Goal: Task Accomplishment & Management: Manage account settings

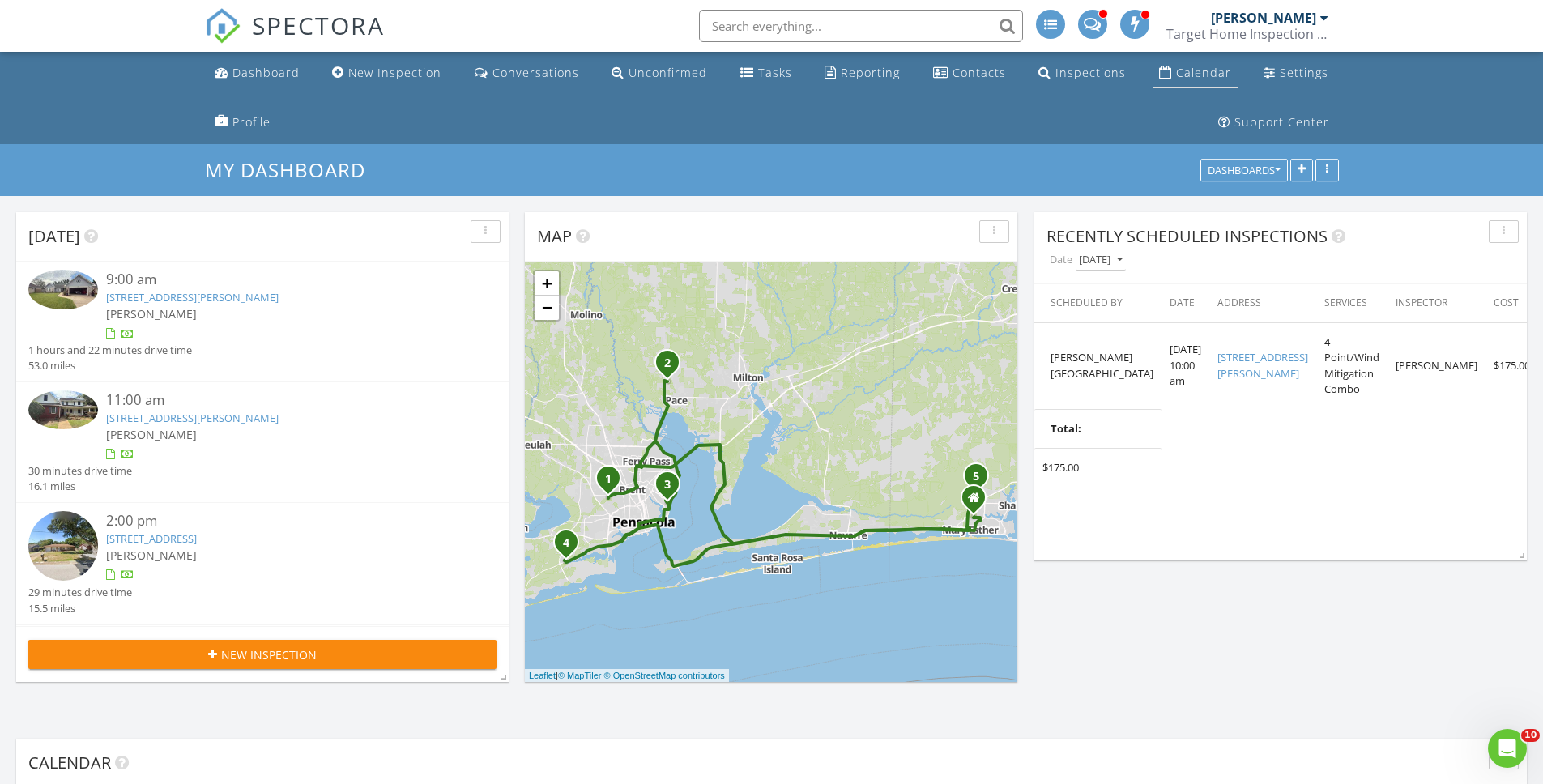
click at [1181, 81] on link "Calendar" at bounding box center [1195, 73] width 85 height 30
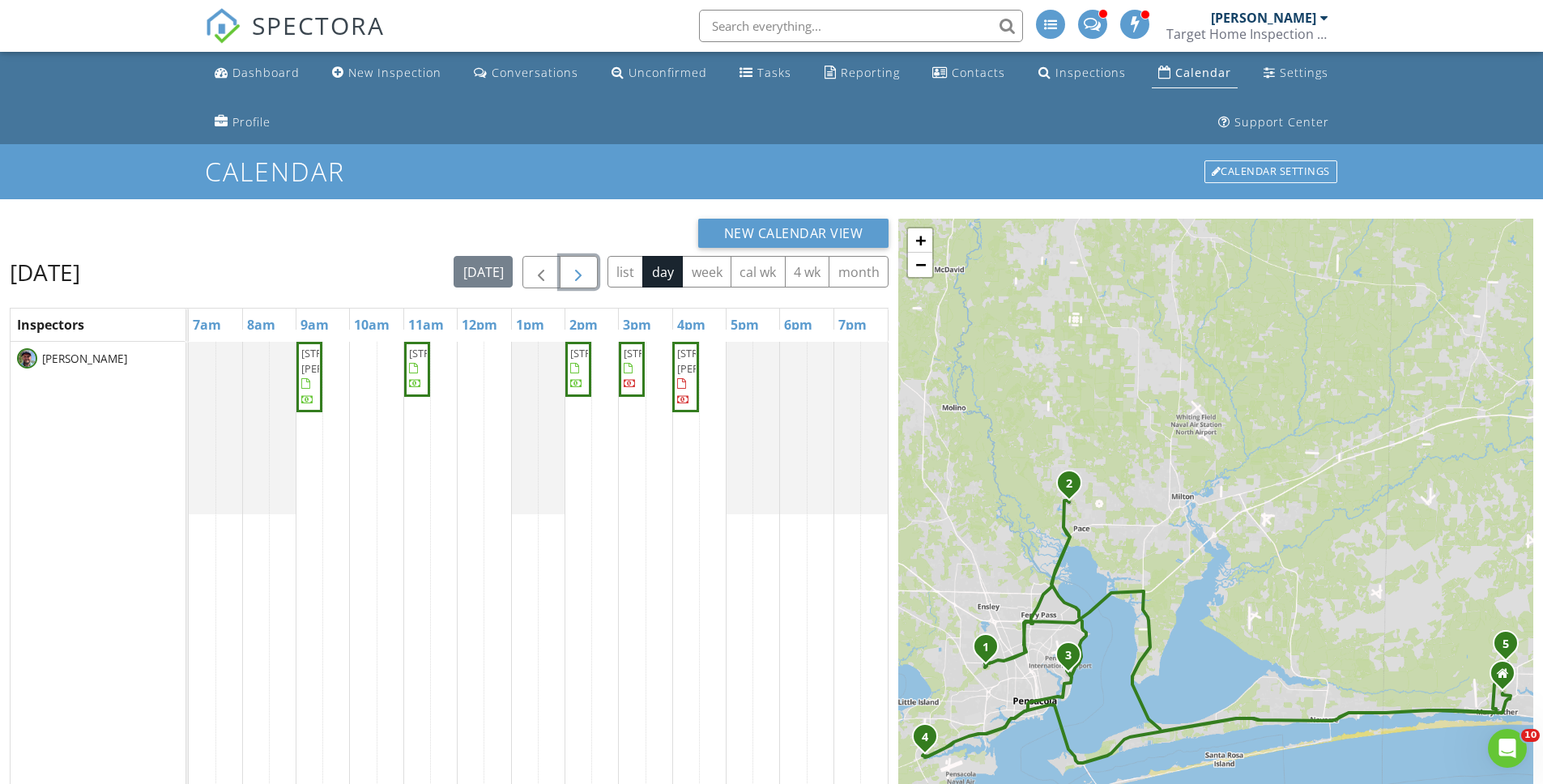
click at [579, 275] on span "button" at bounding box center [579, 273] width 20 height 20
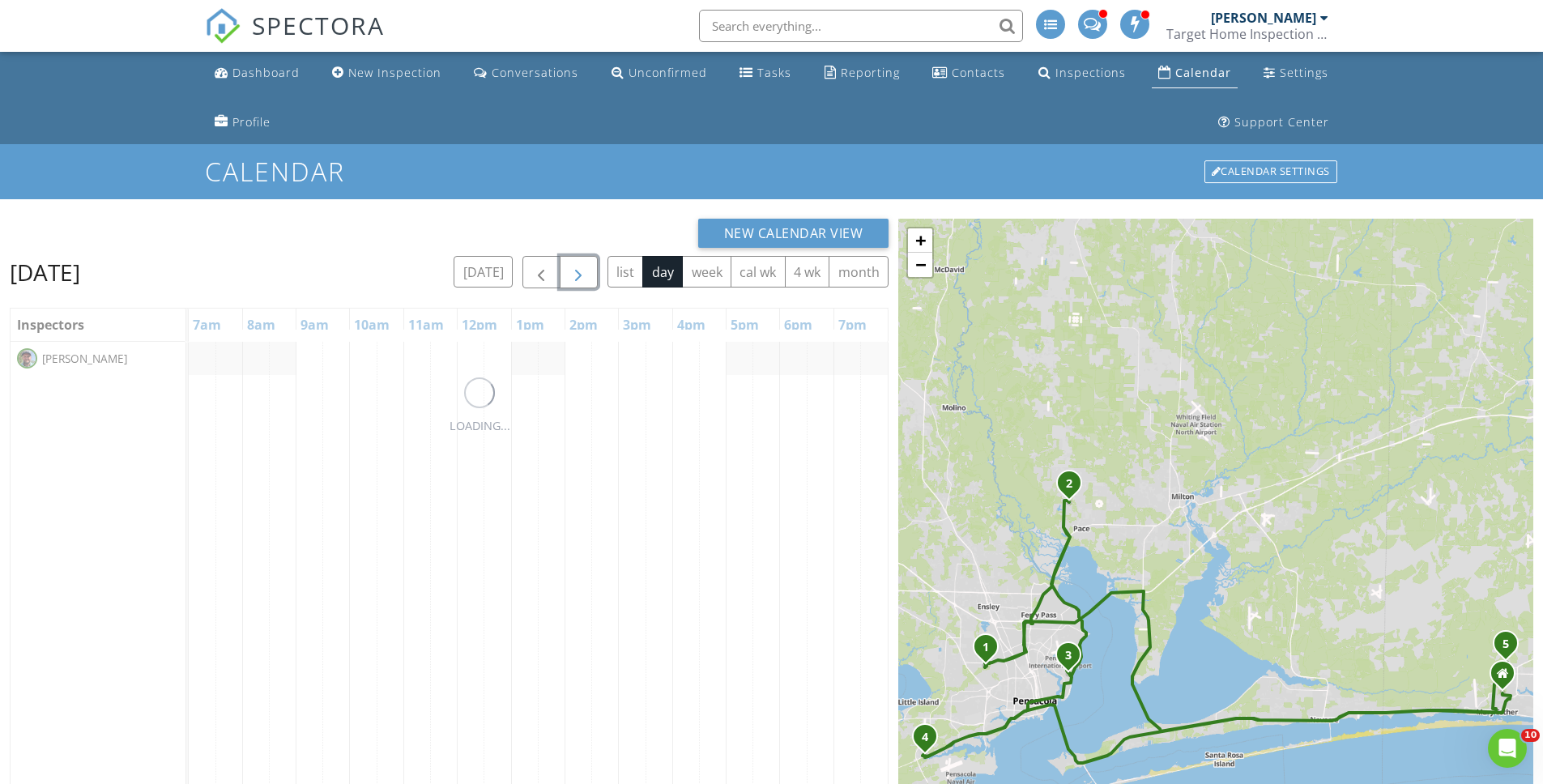
click at [579, 275] on span "button" at bounding box center [579, 273] width 20 height 20
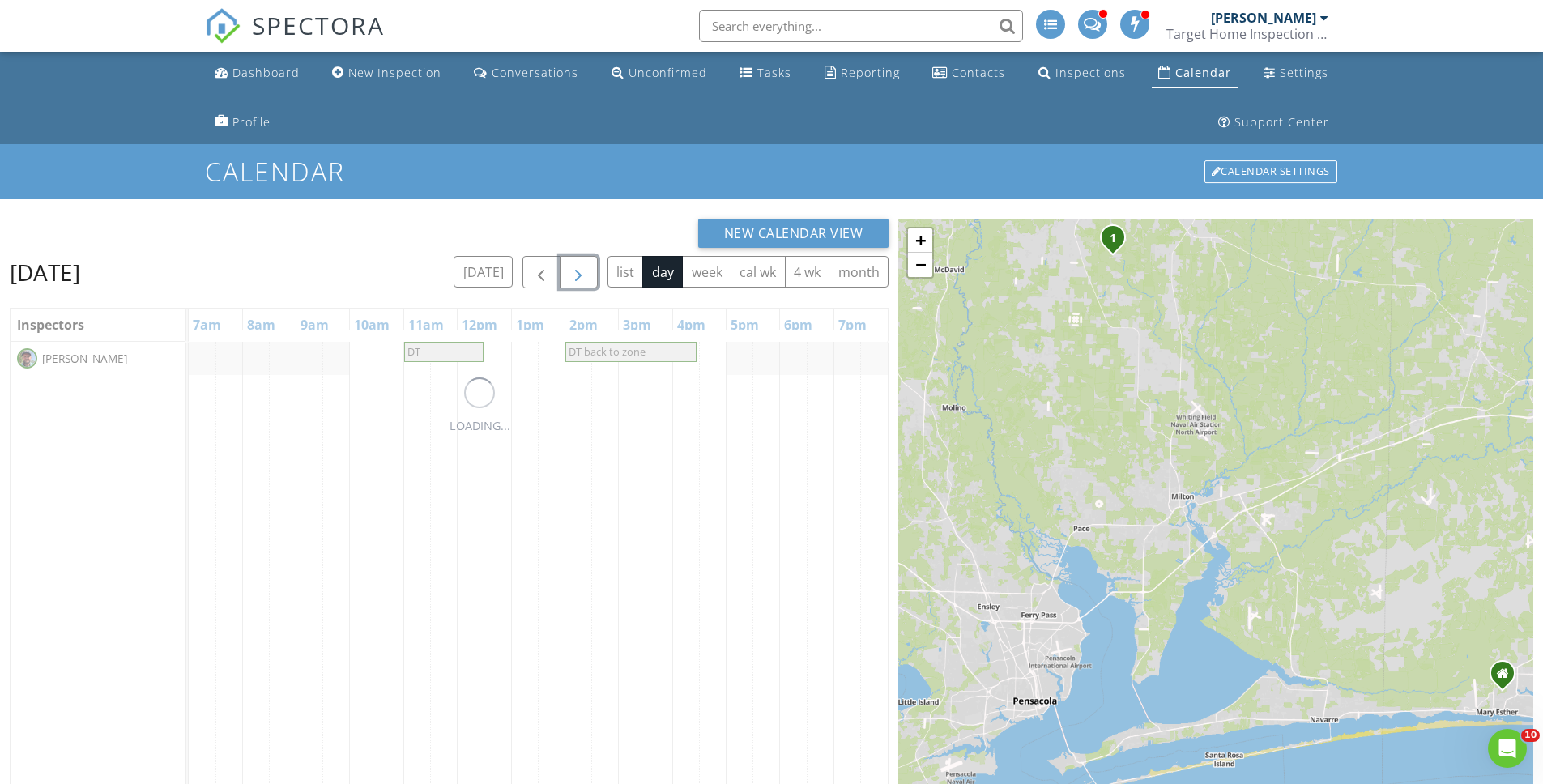
click at [579, 275] on span "button" at bounding box center [579, 273] width 20 height 20
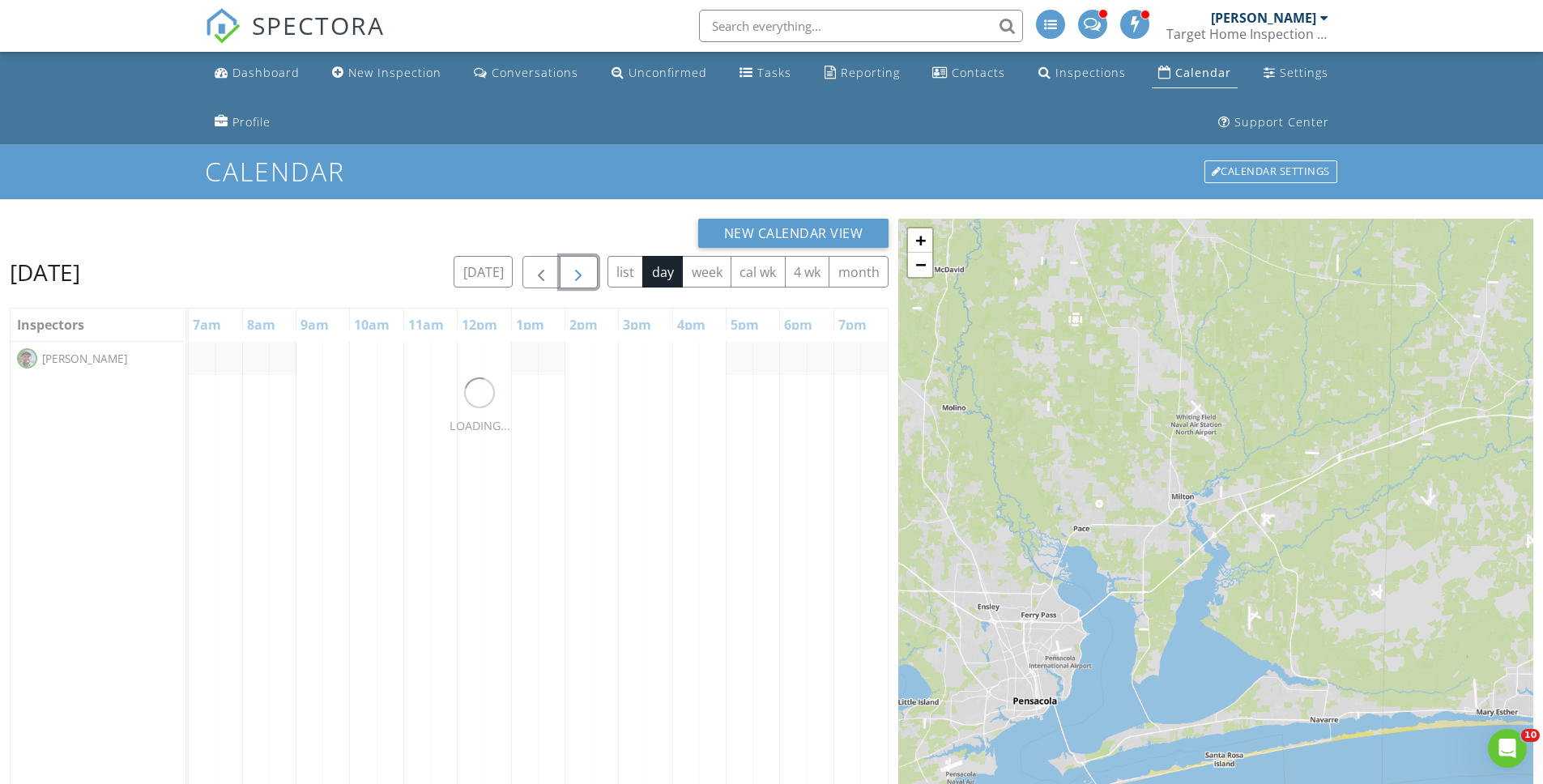
click at [579, 275] on span "button" at bounding box center [579, 273] width 20 height 20
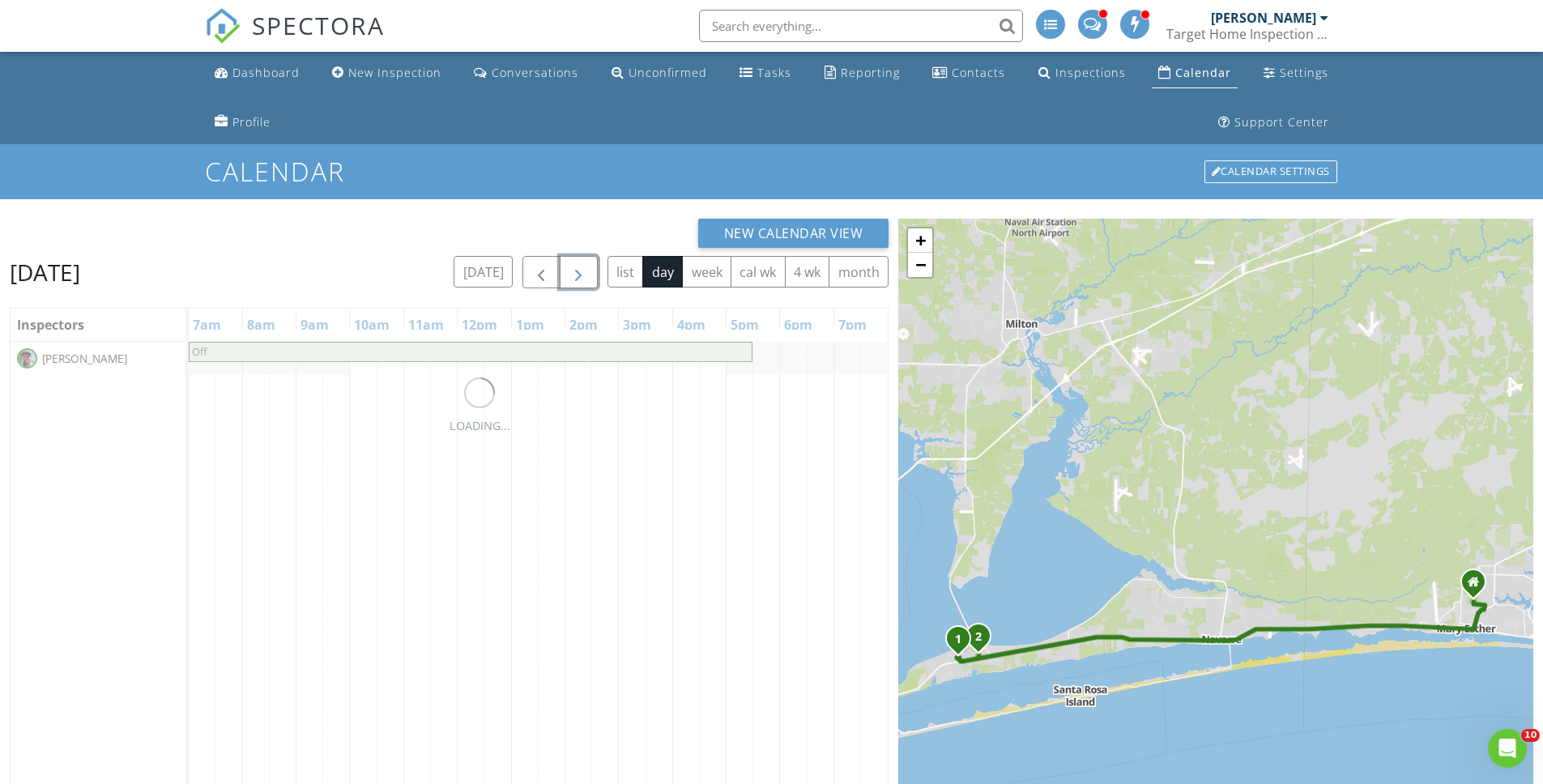
click at [579, 275] on span "button" at bounding box center [579, 273] width 20 height 20
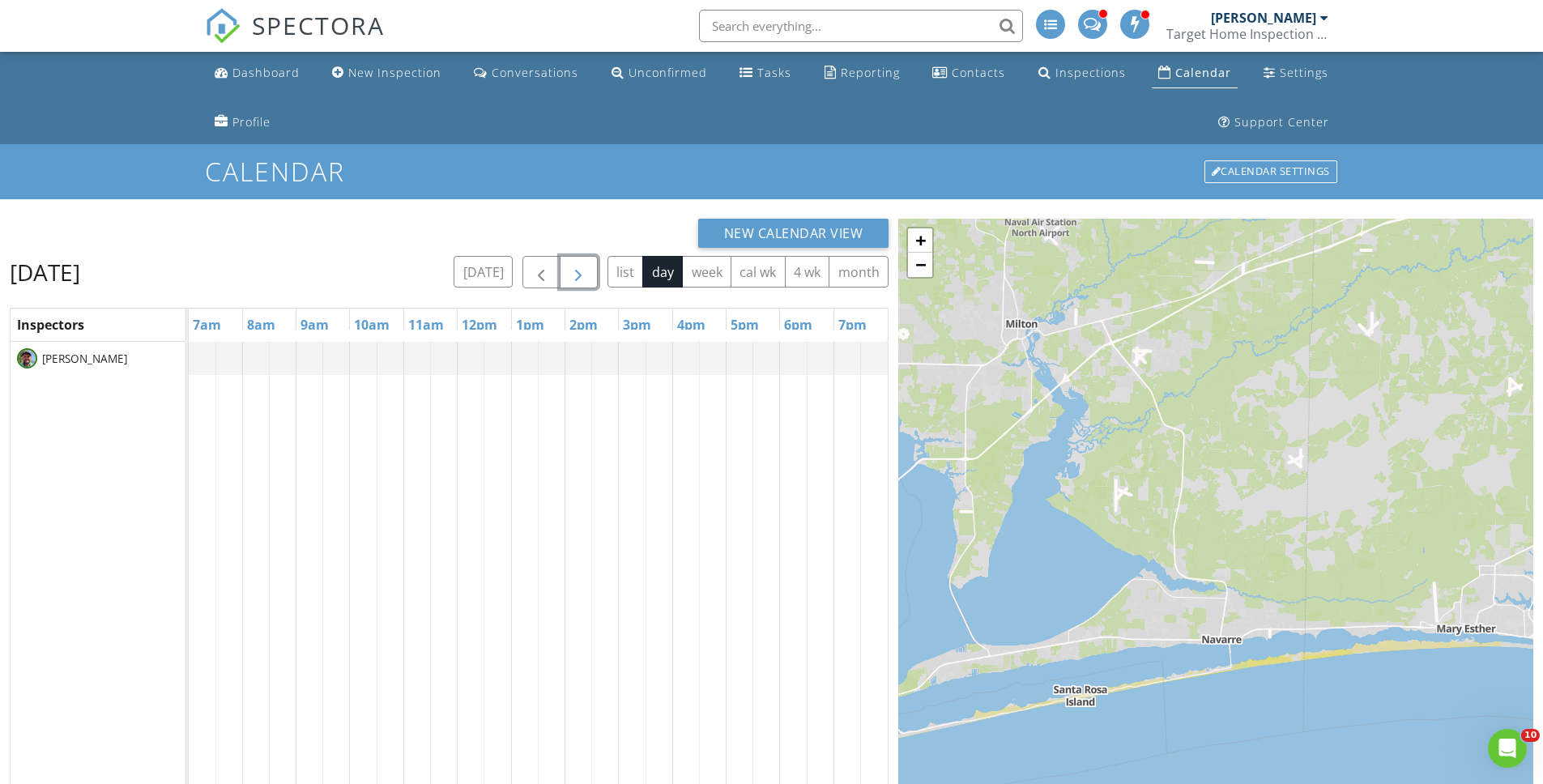
click at [579, 275] on span "button" at bounding box center [579, 273] width 20 height 20
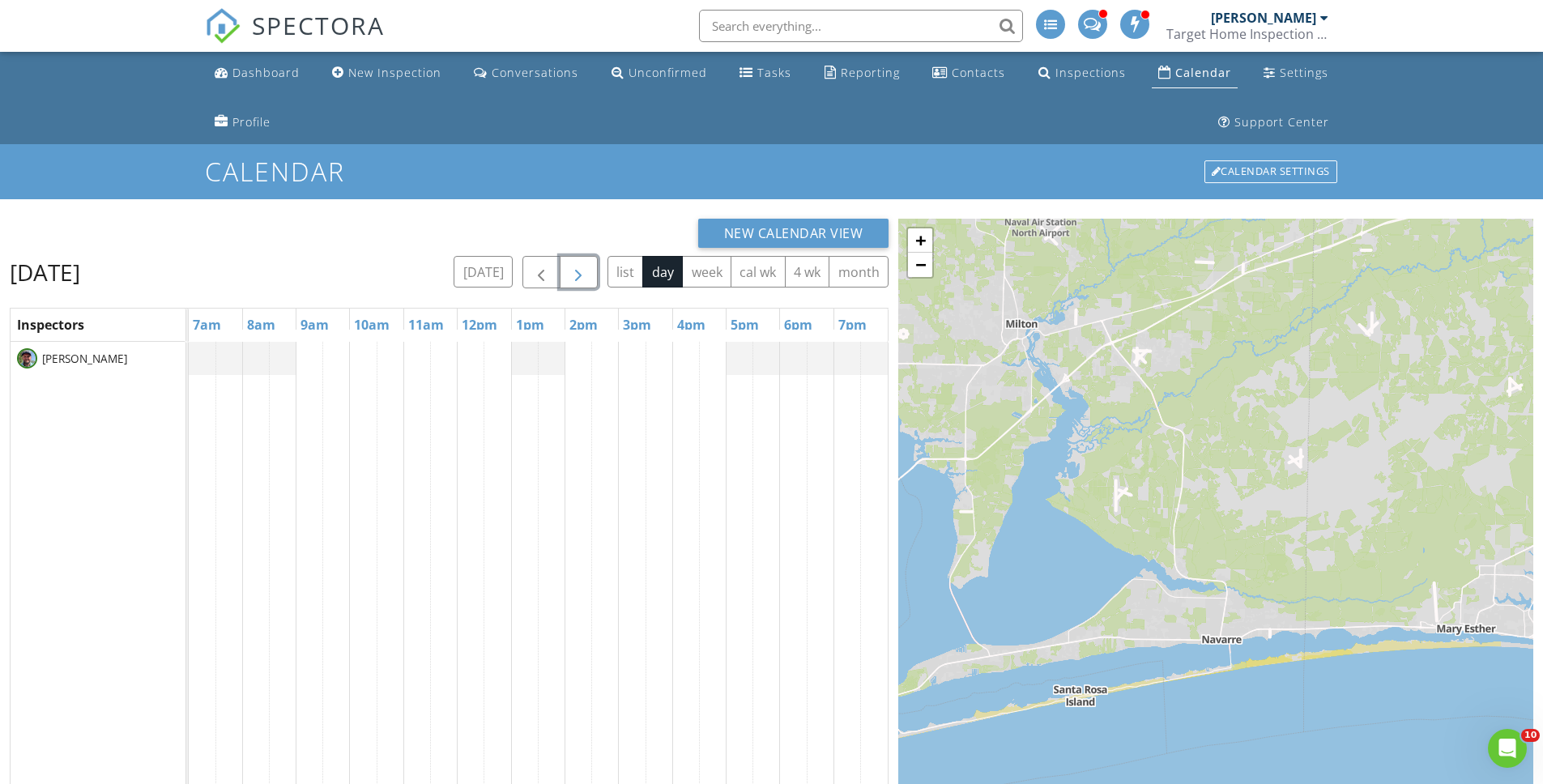
click at [579, 275] on span "button" at bounding box center [579, 273] width 20 height 20
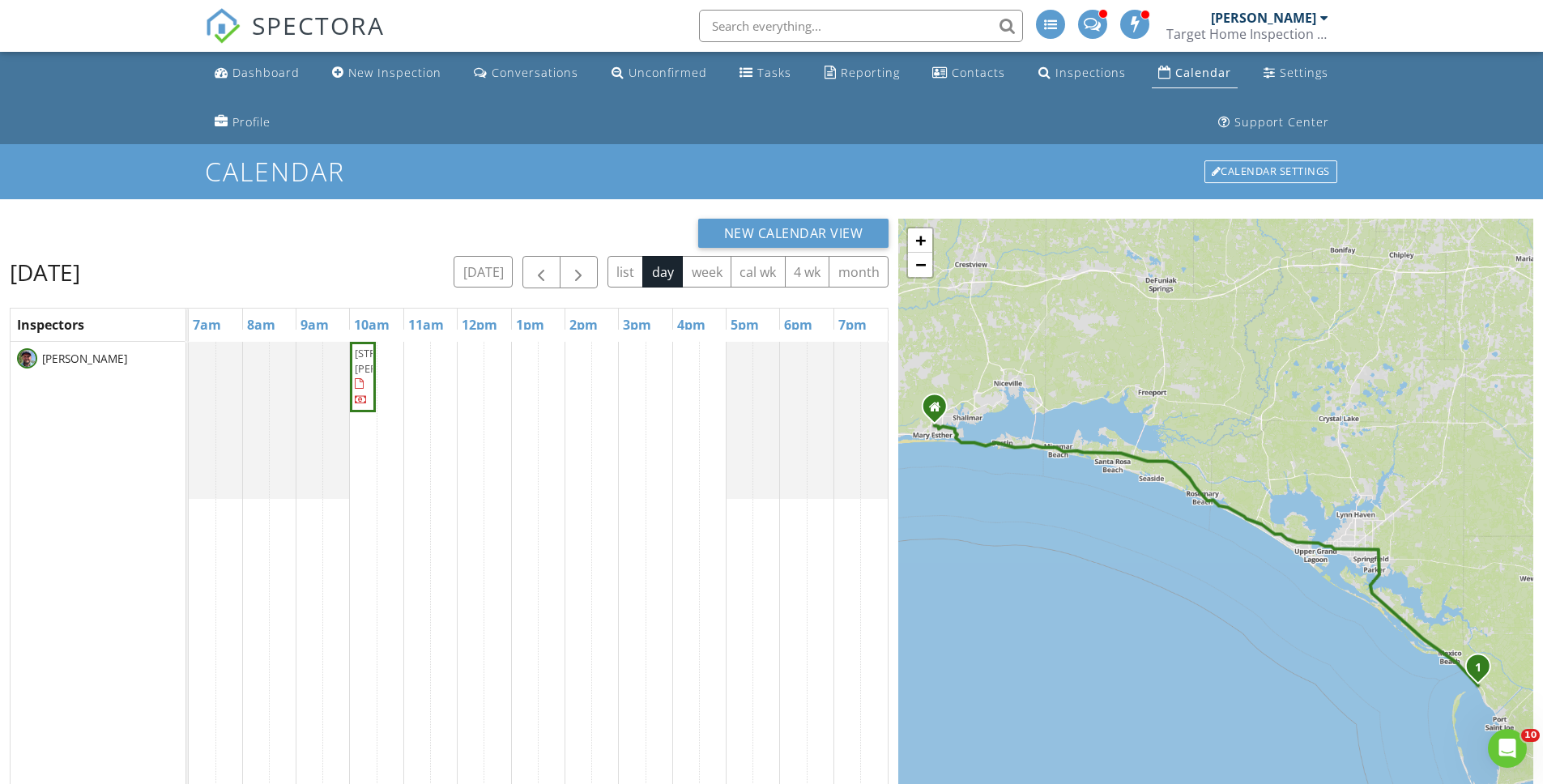
drag, startPoint x: 1164, startPoint y: 400, endPoint x: 1166, endPoint y: 338, distance: 62.0
click at [1166, 338] on div "1 + − US 98, Panama City Beach Parkway 157.6 km, 2 h 39 min Head west on Loblol…" at bounding box center [1216, 628] width 635 height 821
click at [270, 73] on div "Dashboard" at bounding box center [266, 72] width 68 height 16
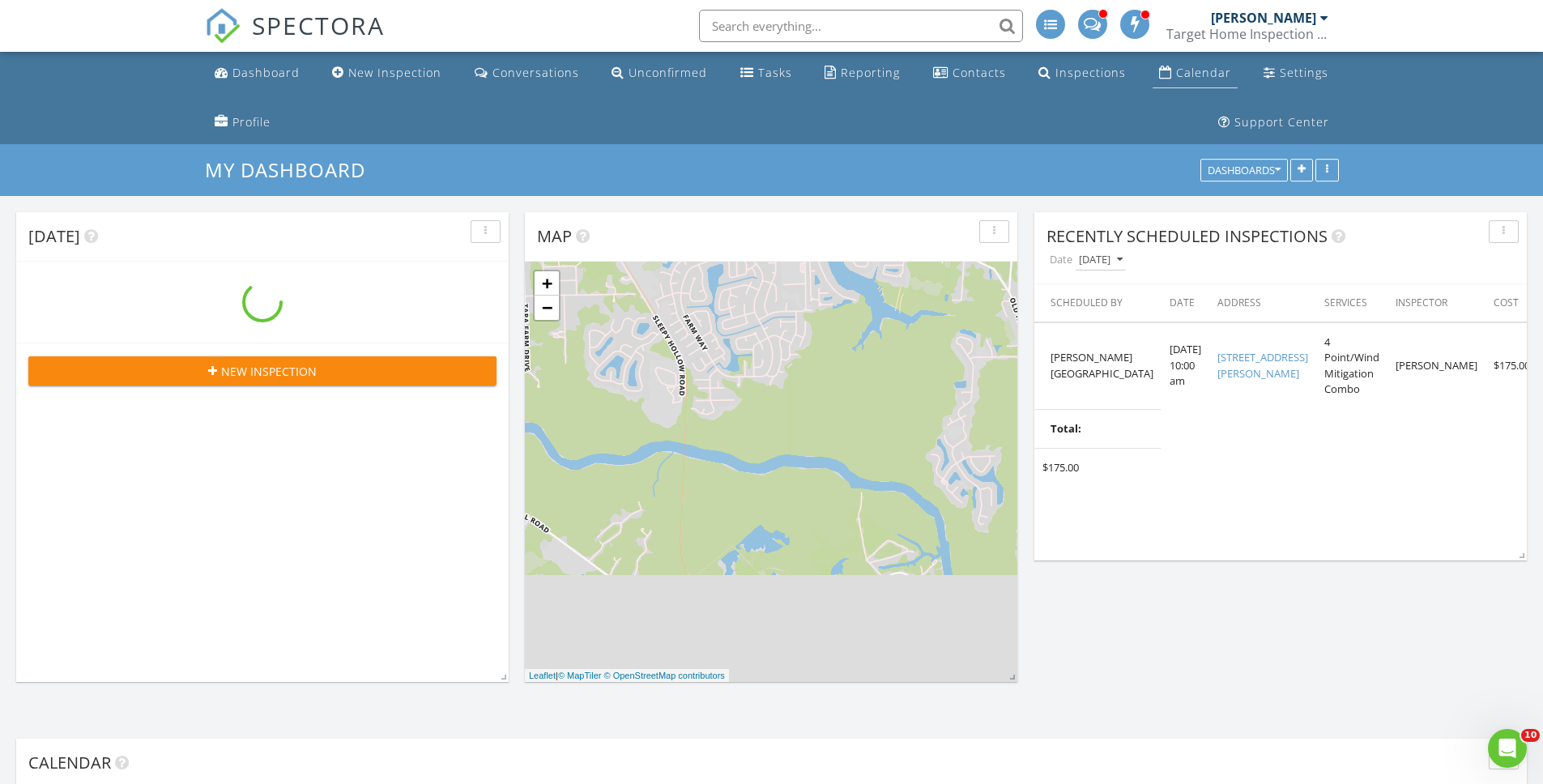
click at [1192, 69] on div "Calendar" at bounding box center [1203, 72] width 55 height 16
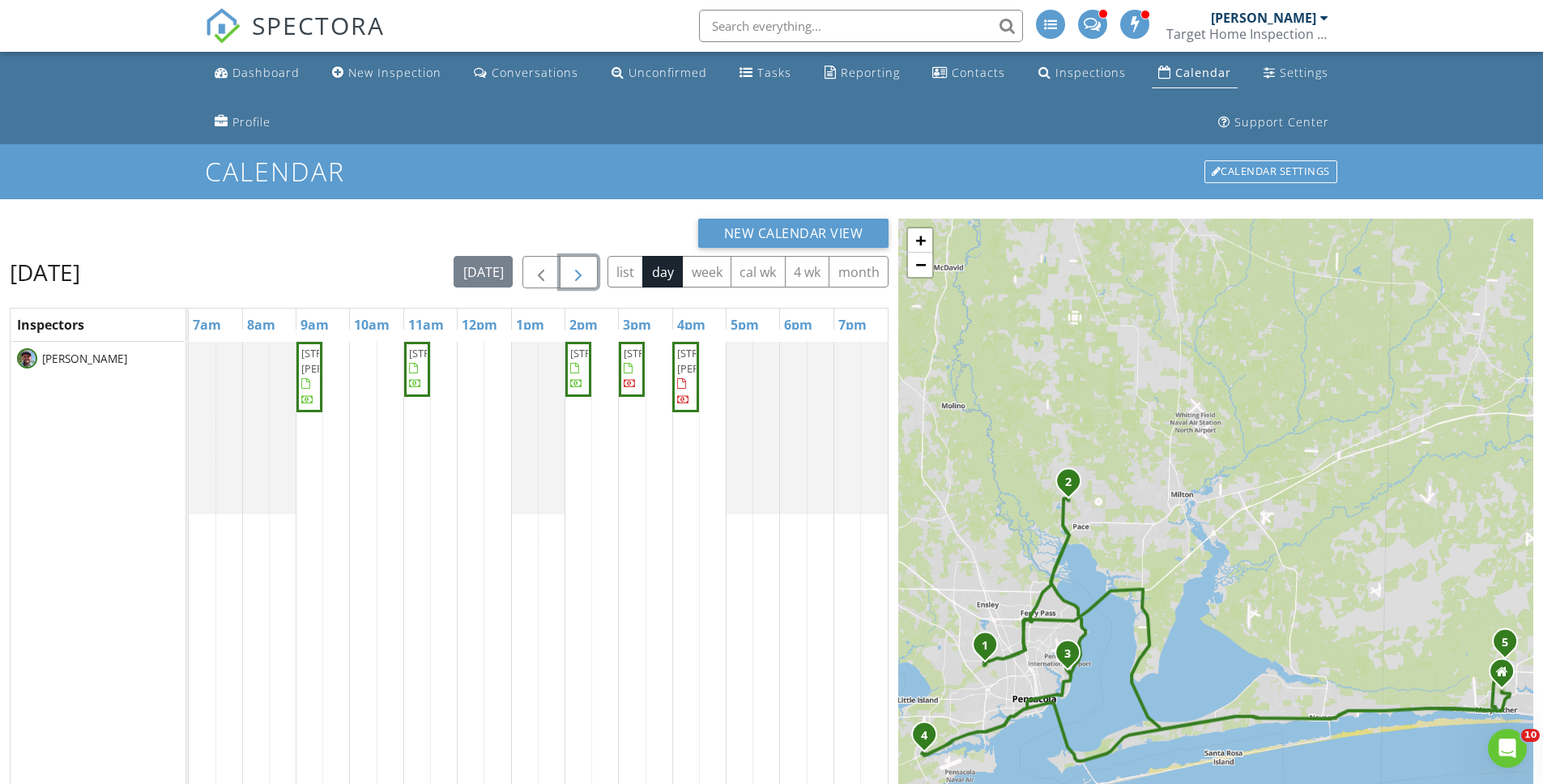
click at [585, 275] on span "button" at bounding box center [579, 273] width 20 height 20
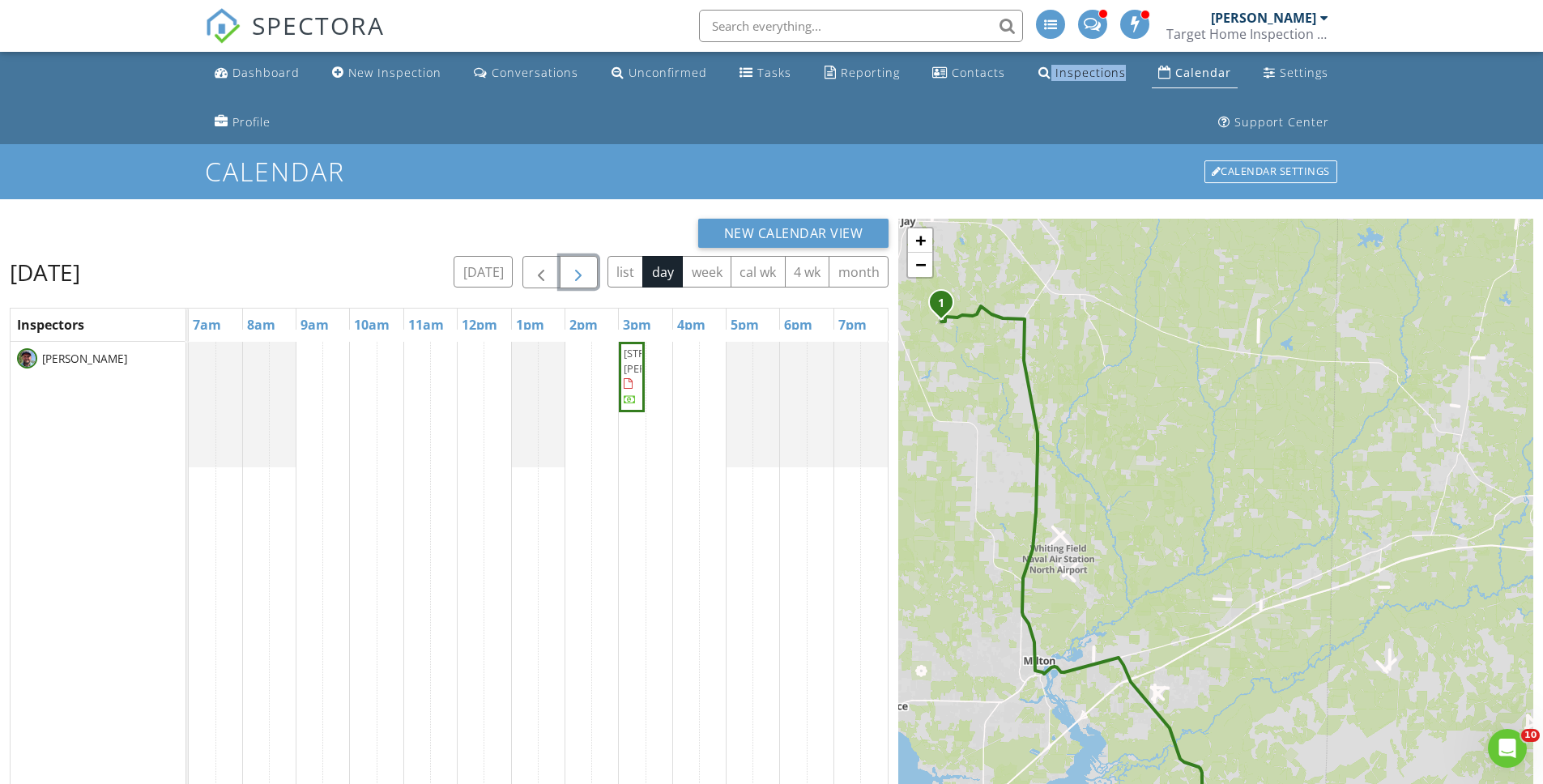
click at [579, 279] on span "button" at bounding box center [579, 273] width 20 height 20
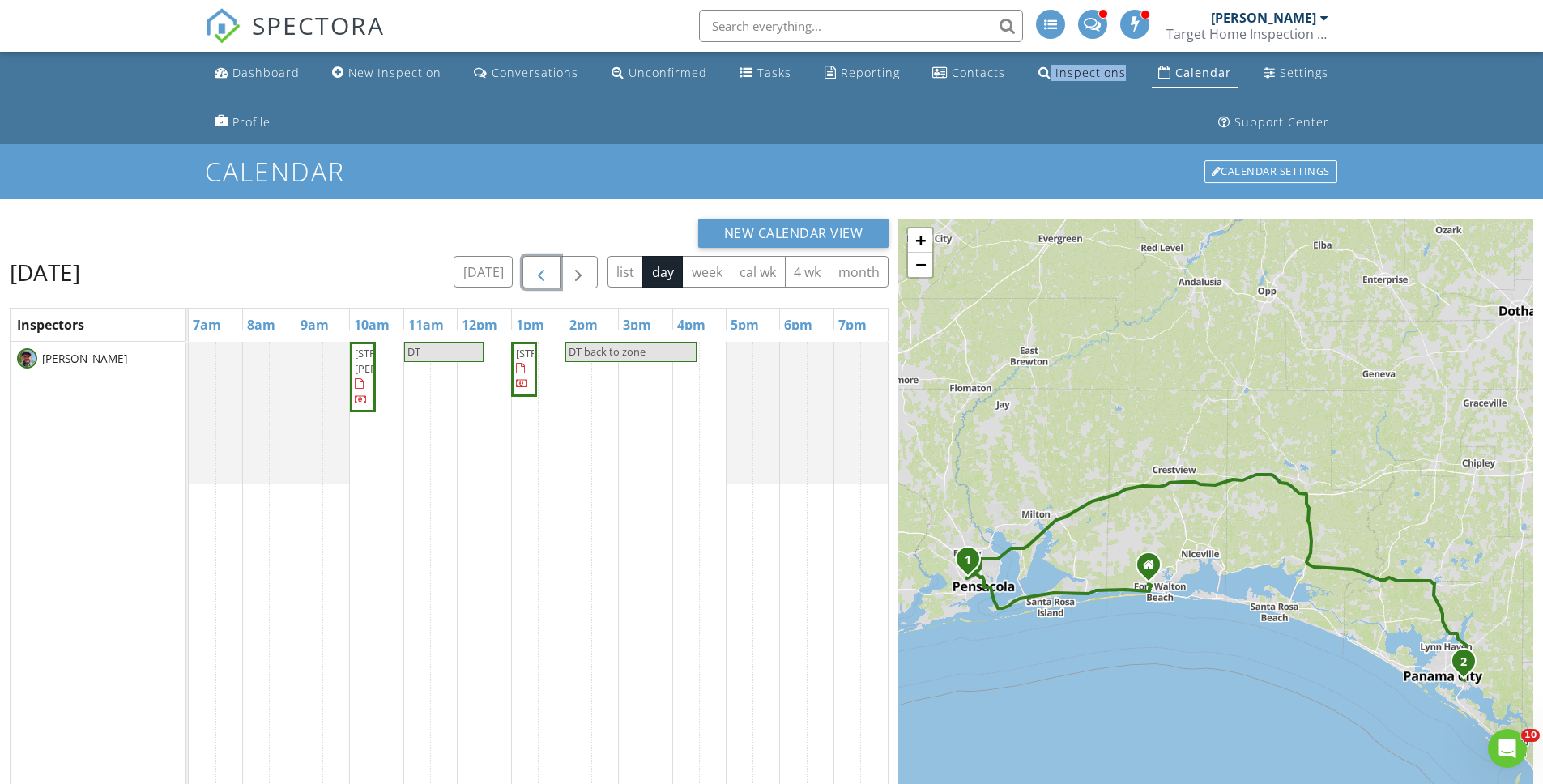
click at [543, 275] on span "button" at bounding box center [541, 273] width 20 height 20
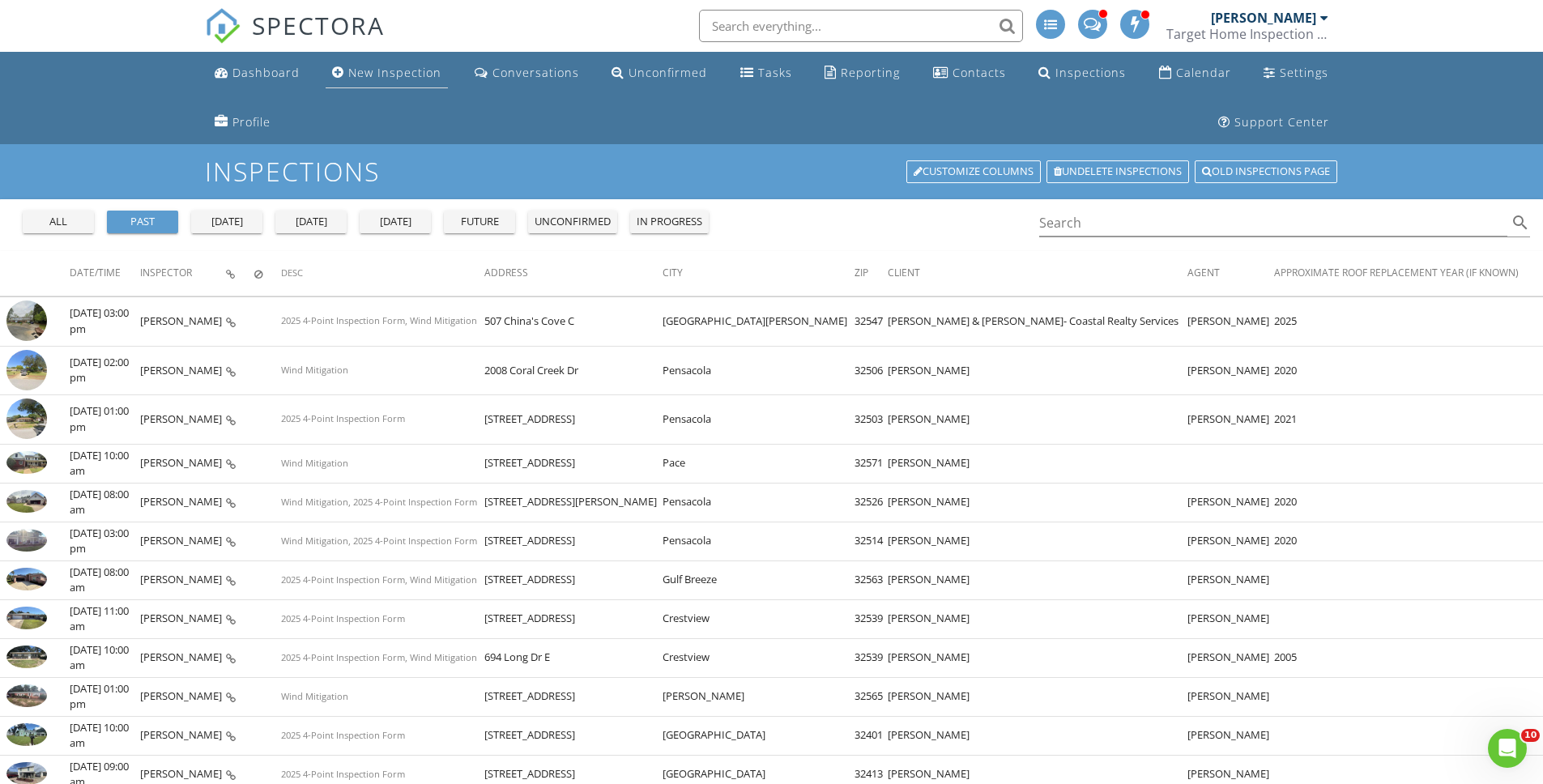
click at [405, 72] on div "New Inspection" at bounding box center [395, 72] width 93 height 16
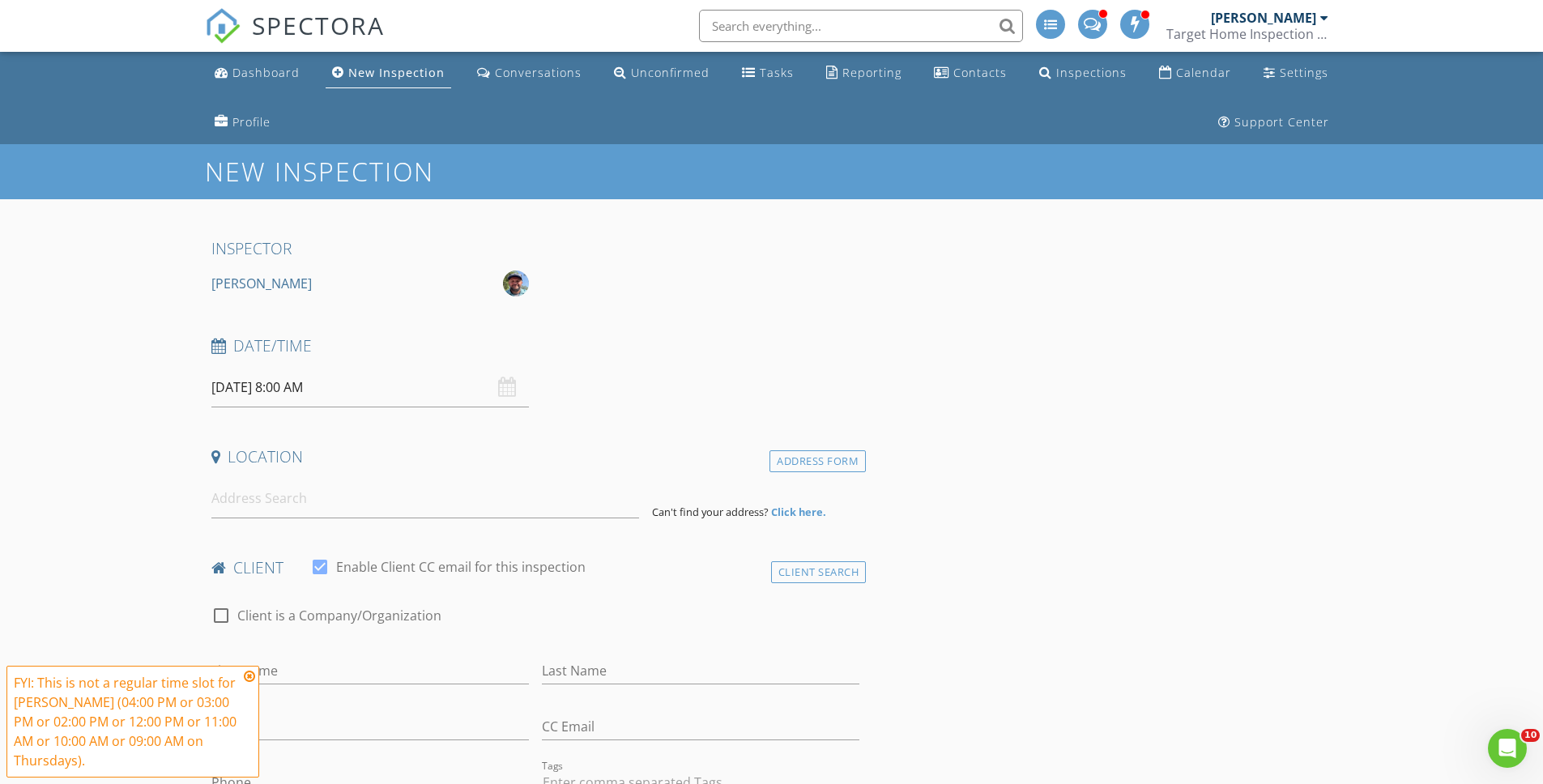
click at [506, 390] on div "[DATE] 8:00 AM" at bounding box center [370, 387] width 318 height 40
click at [303, 396] on input "[DATE] 8:00 AM" at bounding box center [370, 387] width 318 height 40
type input "05"
type input "[DATE] 8:05 AM"
click at [412, 652] on span at bounding box center [409, 656] width 11 height 16
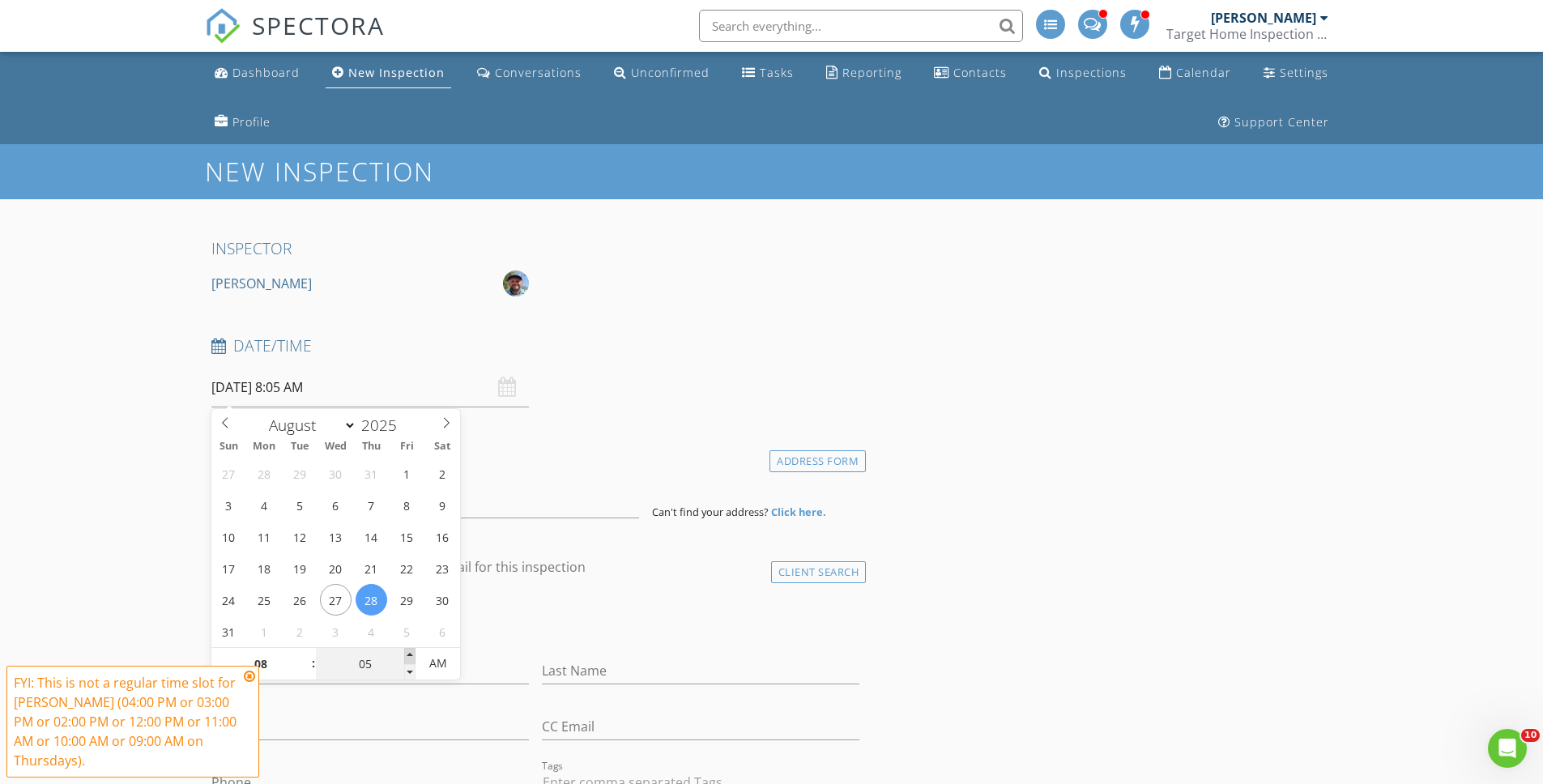
type input "10"
type input "[DATE] 8:10 AM"
click at [412, 652] on span at bounding box center [409, 656] width 11 height 16
type input "15"
type input "08/28/2025 8:15 AM"
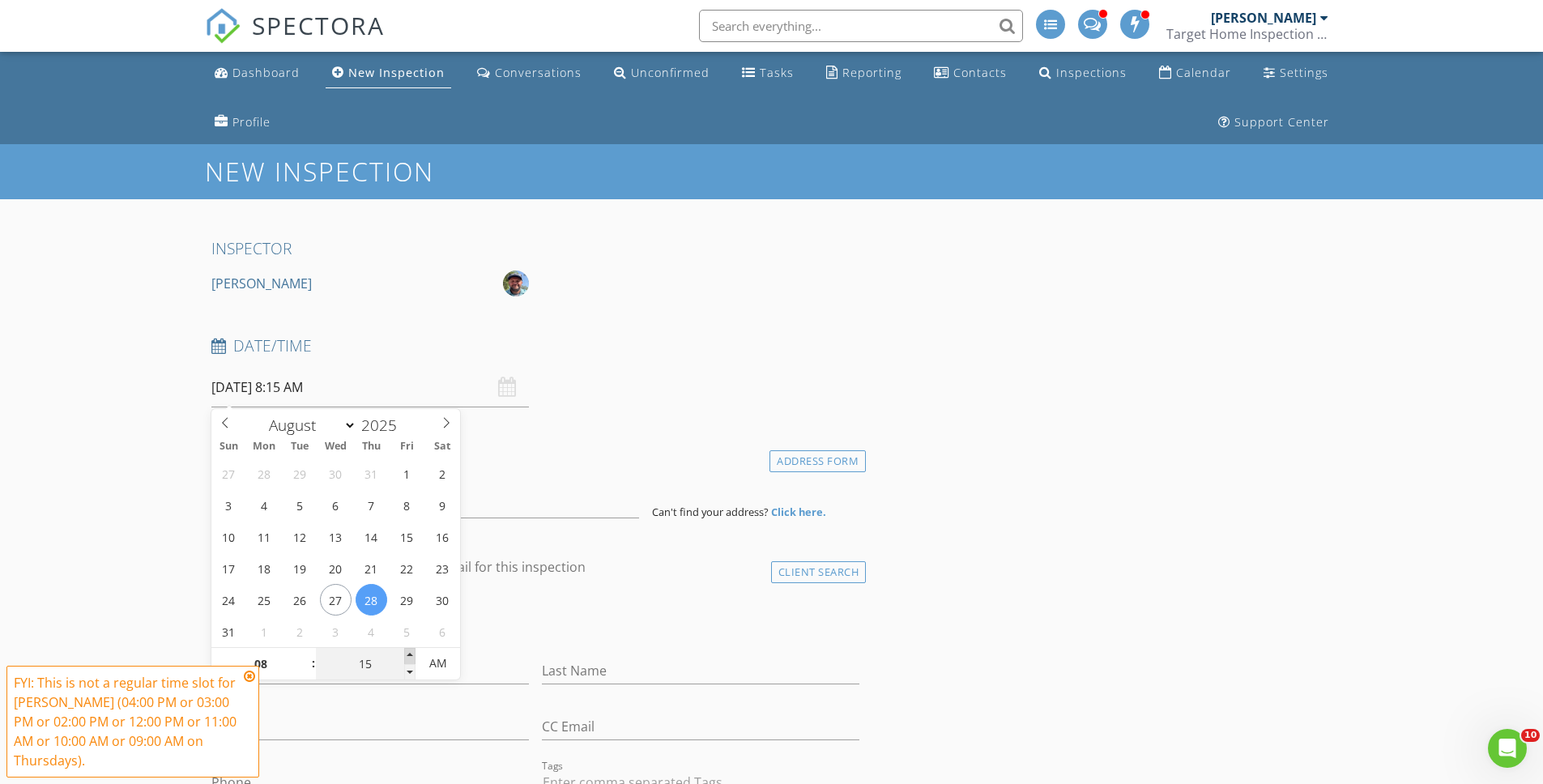
click at [412, 652] on span at bounding box center [409, 656] width 11 height 16
type input "20"
type input "08/28/2025 8:20 AM"
click at [412, 652] on span at bounding box center [409, 656] width 11 height 16
type input "25"
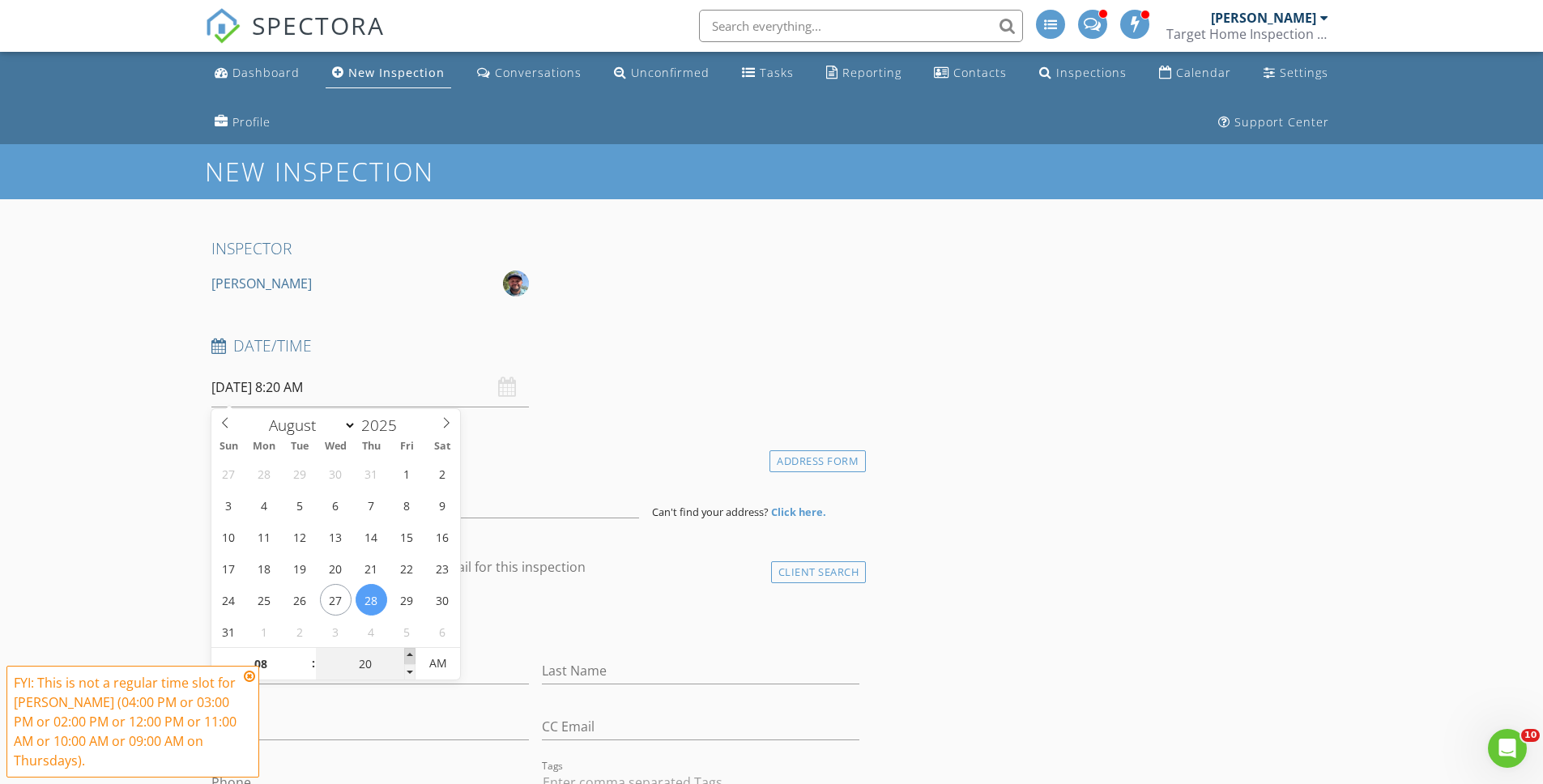
type input "08/28/2025 8:25 AM"
click at [412, 651] on span at bounding box center [409, 656] width 11 height 16
type input "30"
type input "[DATE] 8:30 AM"
click at [412, 651] on span at bounding box center [409, 656] width 11 height 16
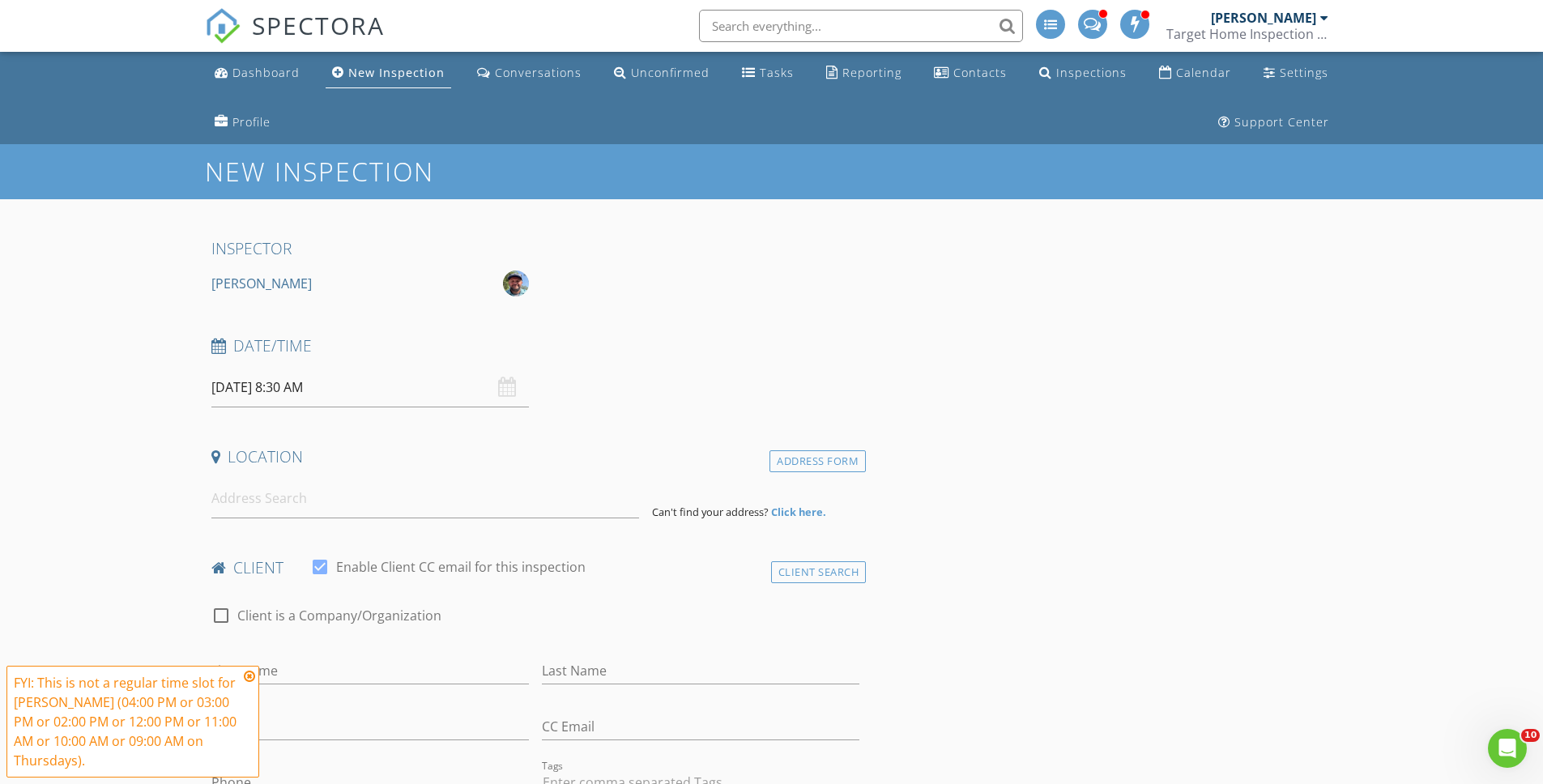
click at [741, 387] on div "Date/Time 08/28/2025 8:30 AM" at bounding box center [535, 371] width 662 height 72
click at [250, 501] on input at bounding box center [425, 498] width 428 height 40
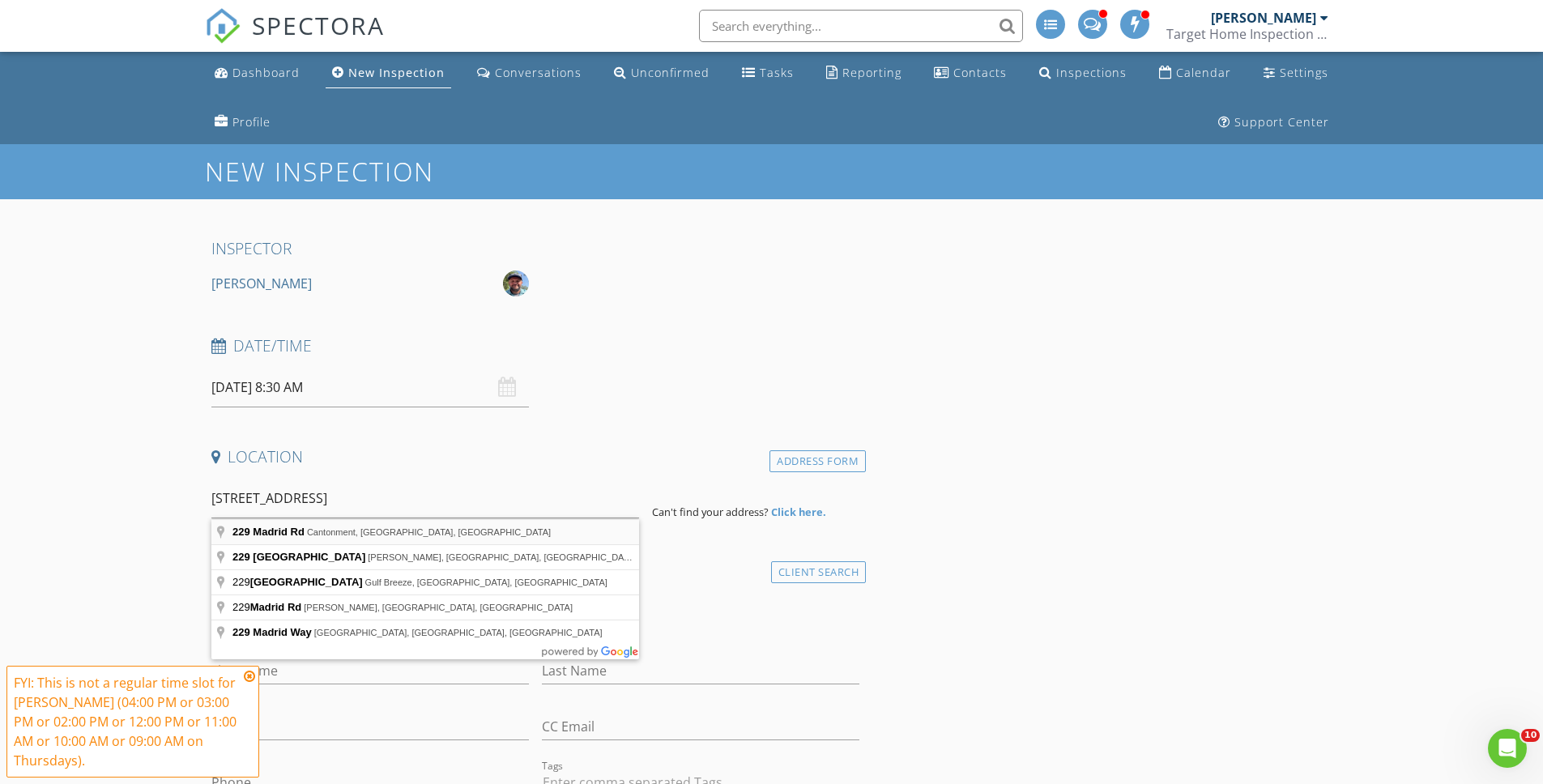
type input "229 Madrid Rd, Cantonment, FL, USA"
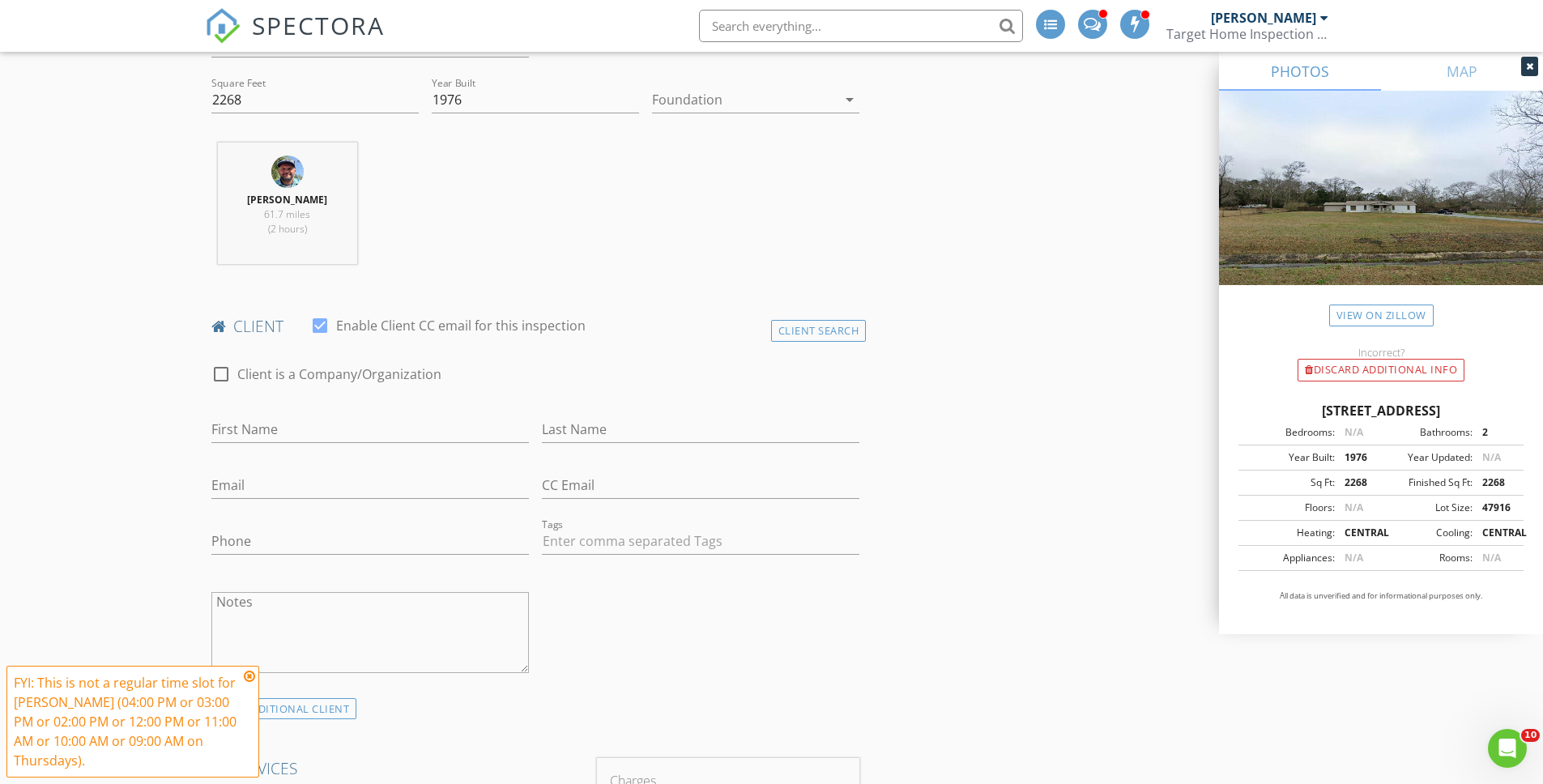
scroll to position [664, 0]
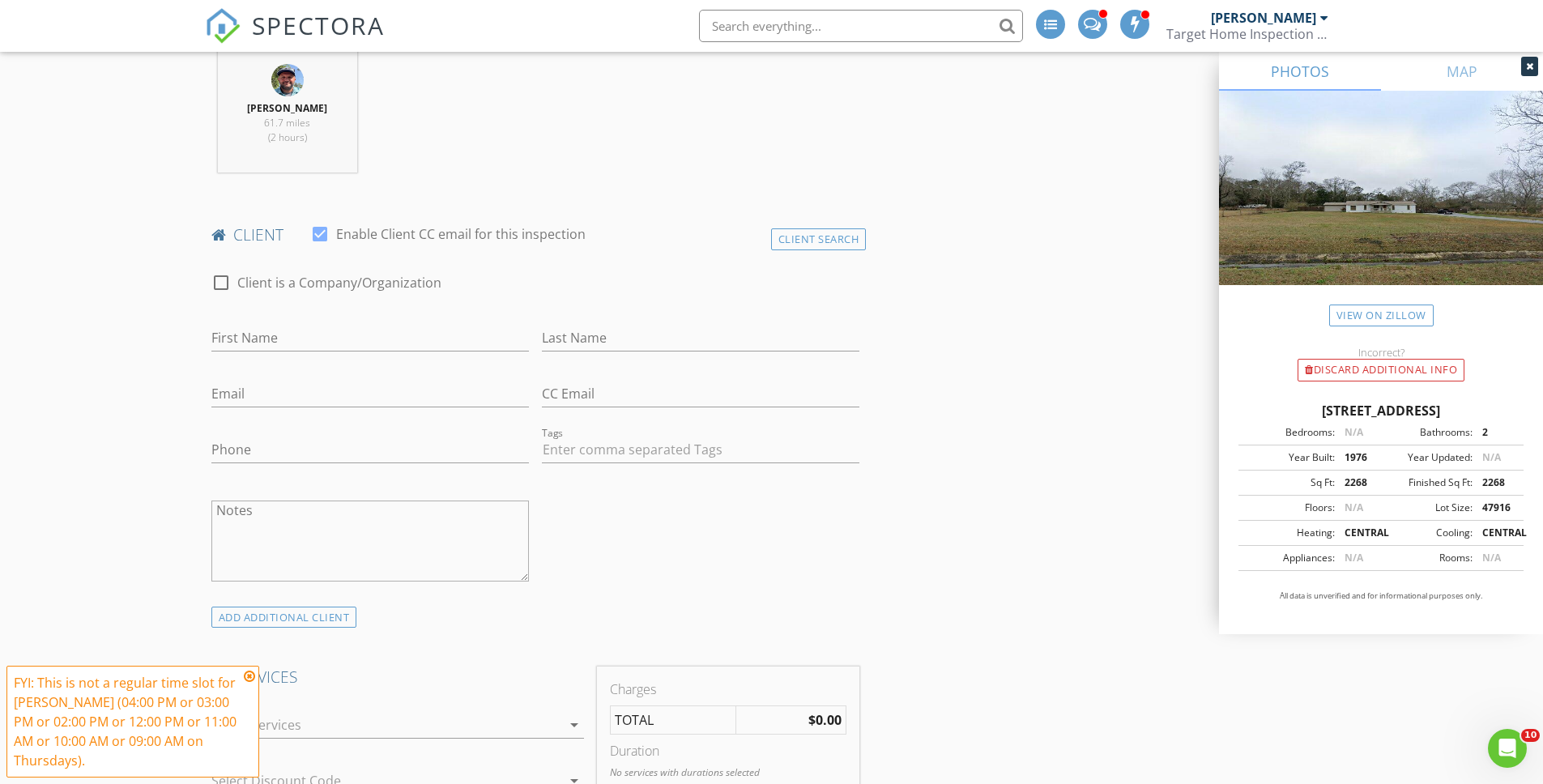
click at [247, 675] on icon at bounding box center [249, 676] width 11 height 13
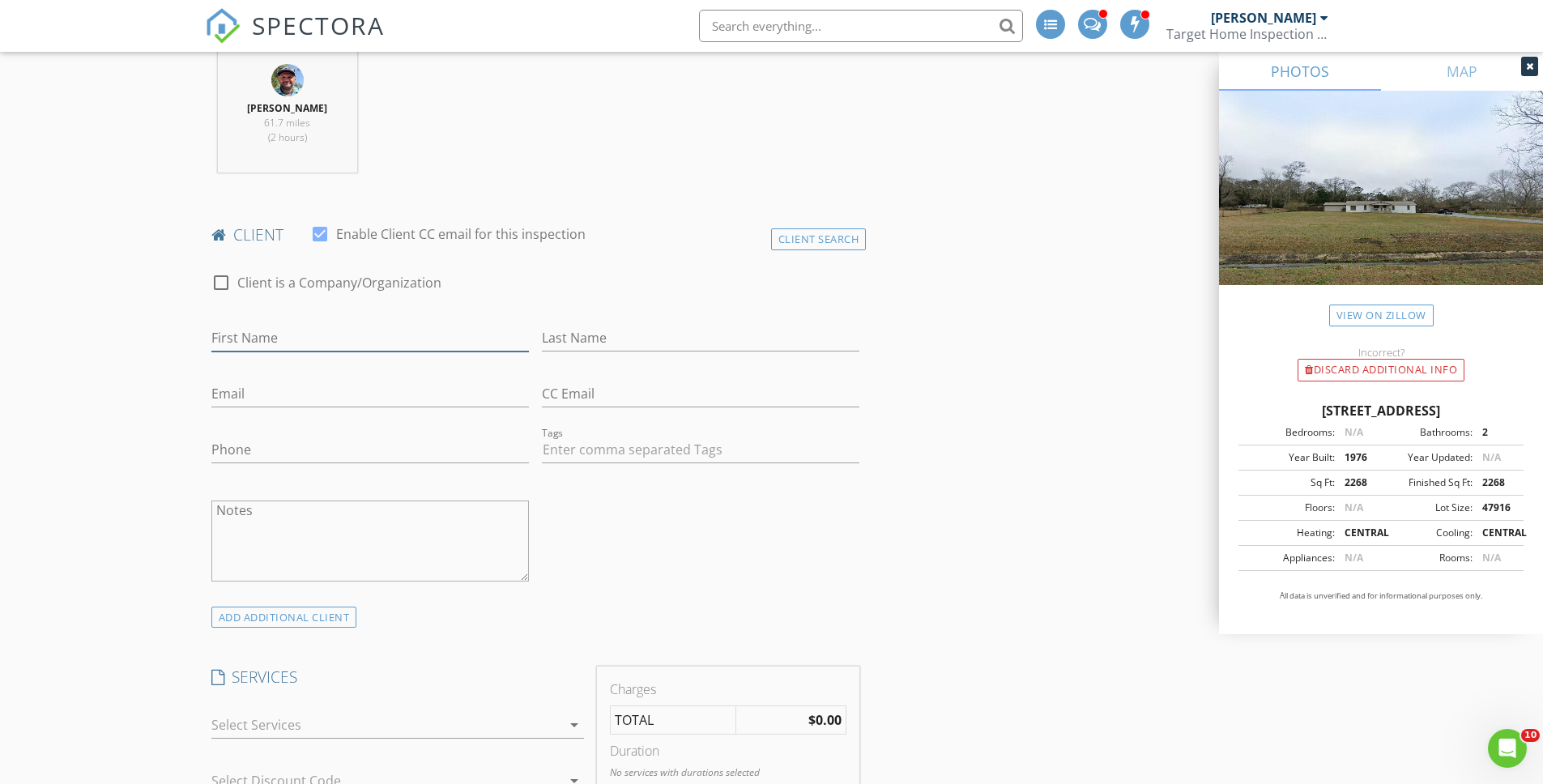
click at [284, 336] on input "First Name" at bounding box center [370, 337] width 318 height 27
type input "Robert"
type input "Scott"
click at [216, 394] on input "Email" at bounding box center [370, 393] width 318 height 27
type input "mtblue40@hotmail.com"
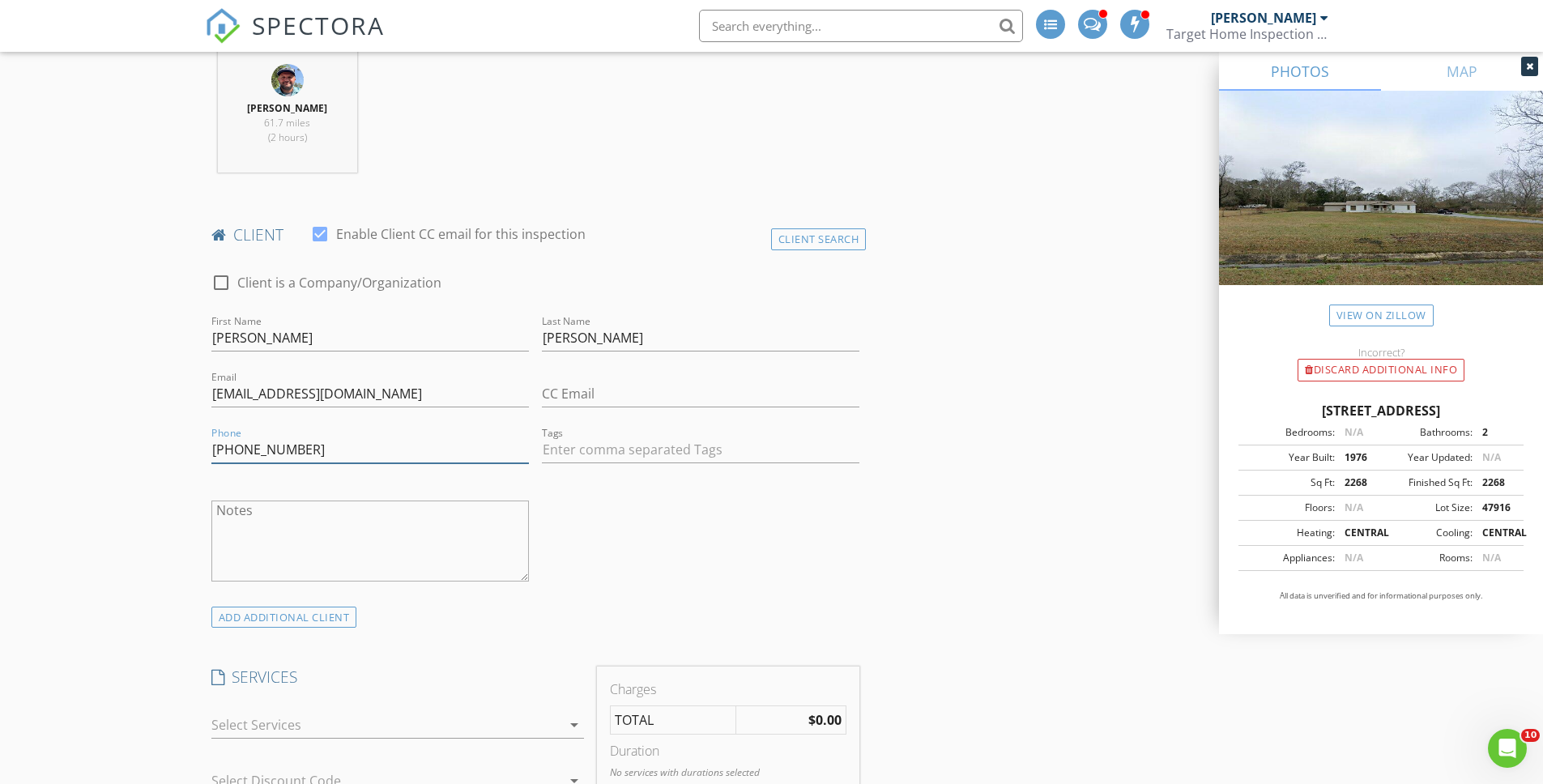
type input "406-529-4579"
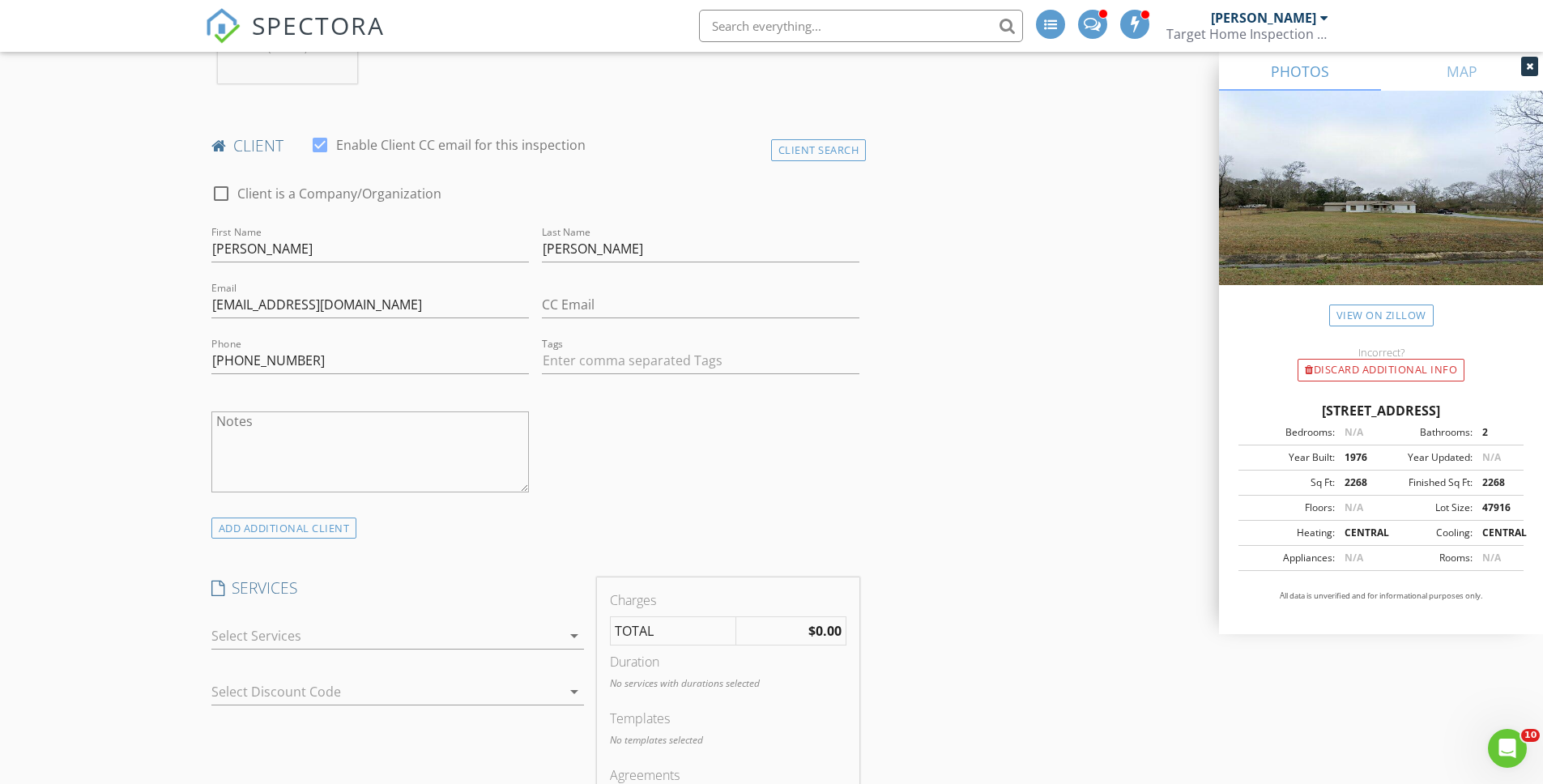
scroll to position [1051, 0]
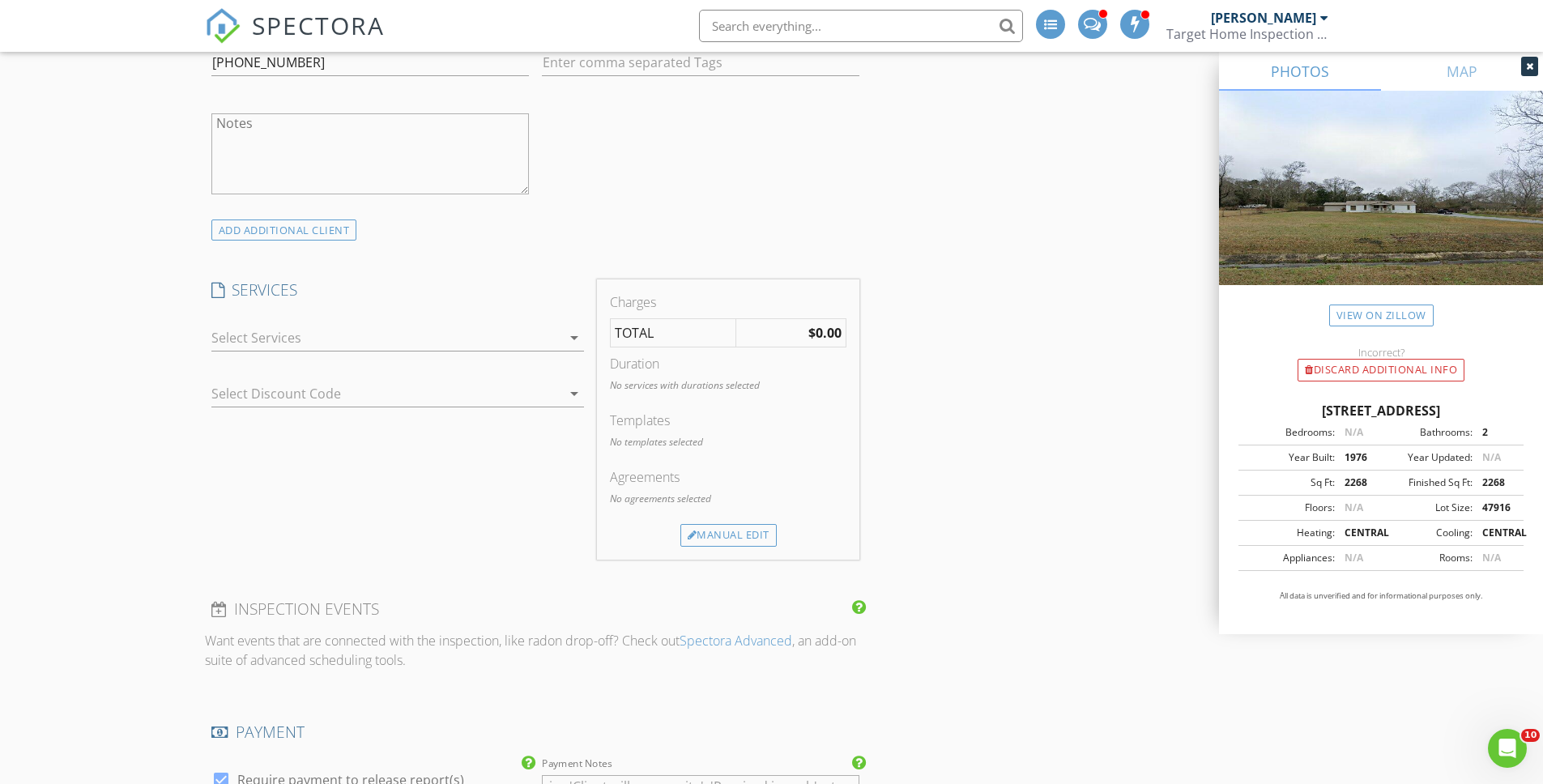
click at [571, 337] on icon "arrow_drop_down" at bounding box center [575, 337] width 20 height 20
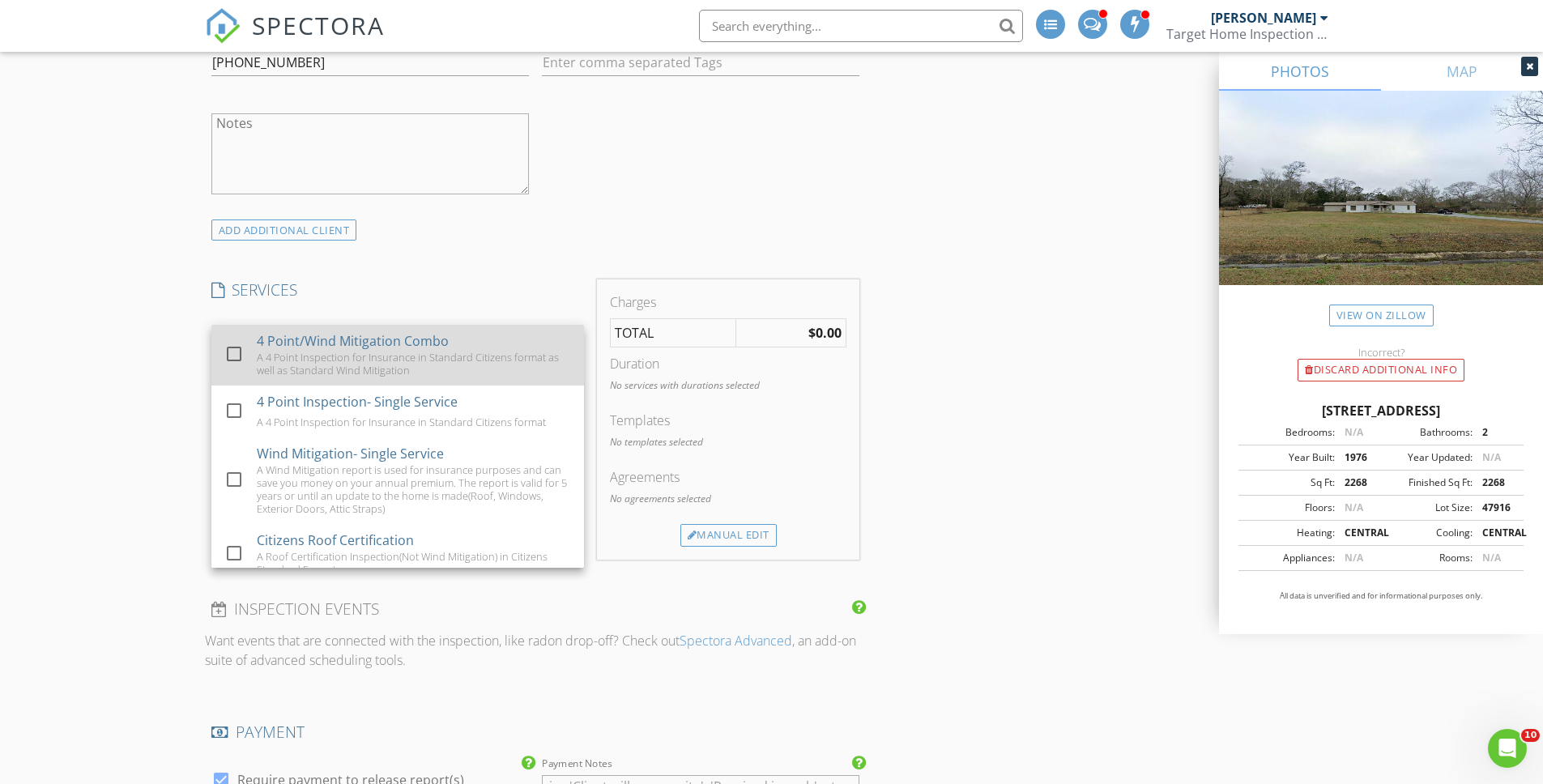
click at [236, 353] on div at bounding box center [234, 354] width 28 height 28
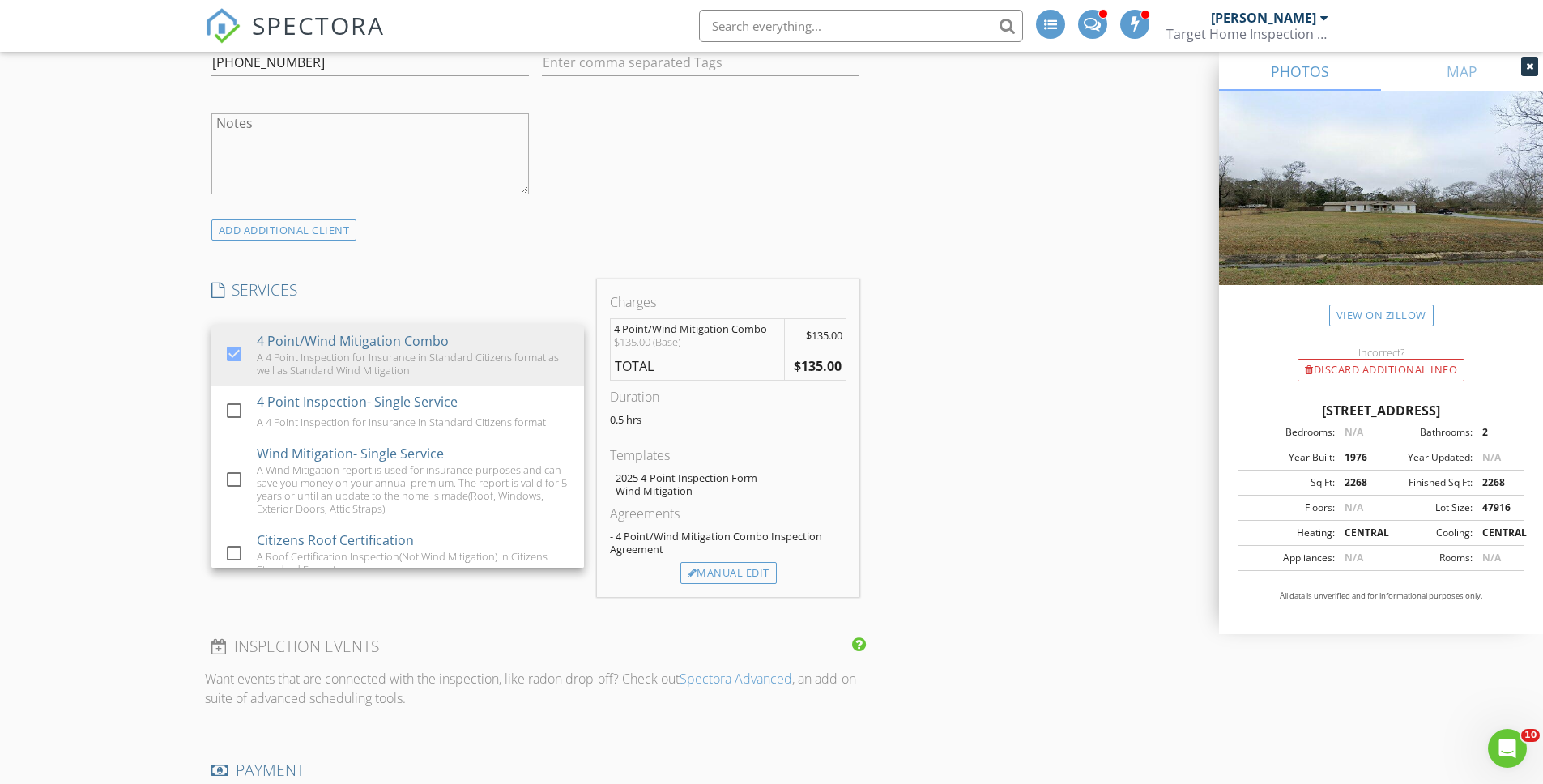
click at [134, 354] on div "New Inspection INSPECTOR Eric Pevehouse Date/Time 08/28/2025 8:30 AM Location A…" at bounding box center [772, 606] width 1543 height 3028
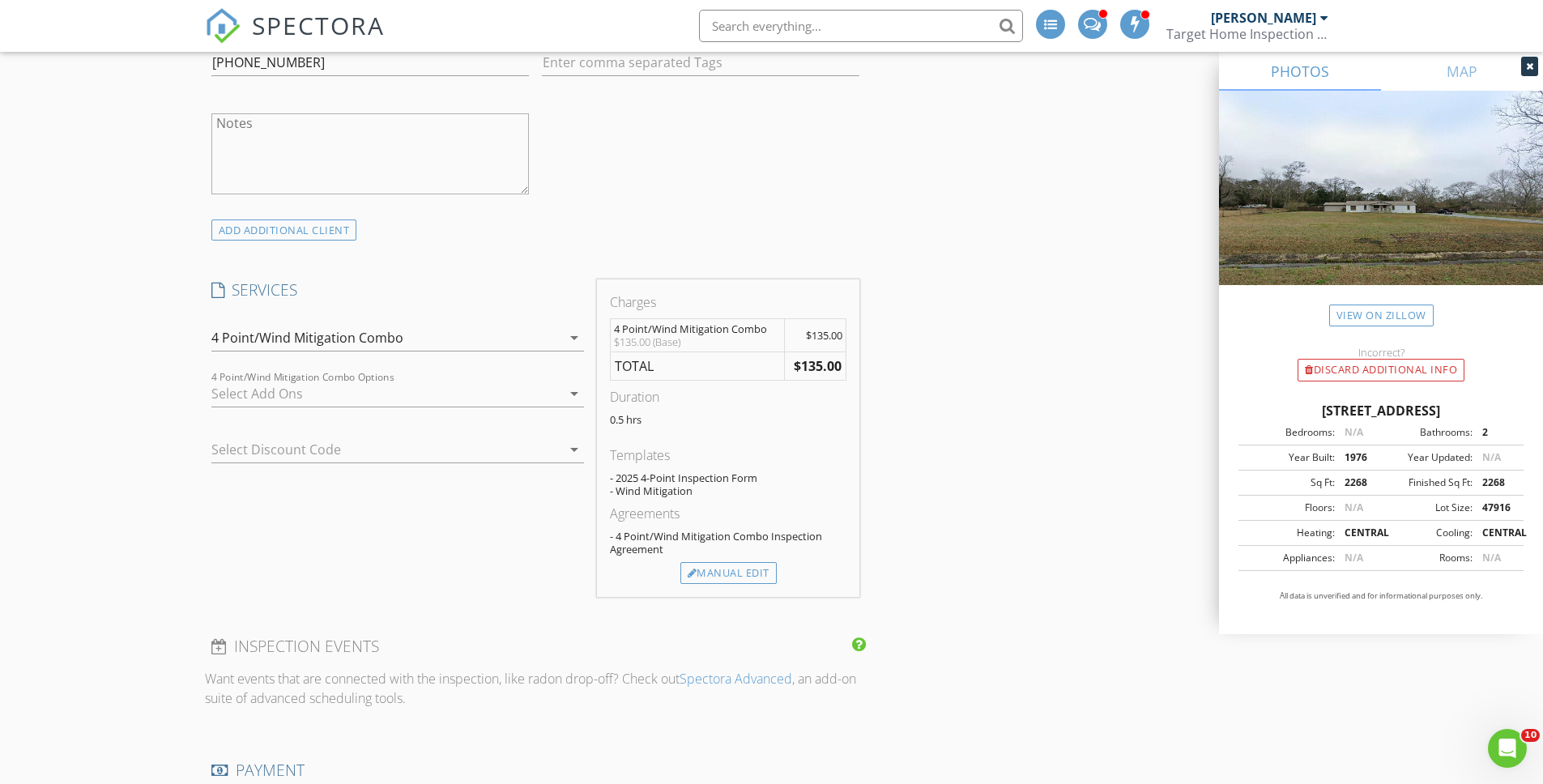
click at [134, 354] on div "New Inspection INSPECTOR Eric Pevehouse Date/Time 08/28/2025 8:30 AM Location A…" at bounding box center [772, 606] width 1543 height 3028
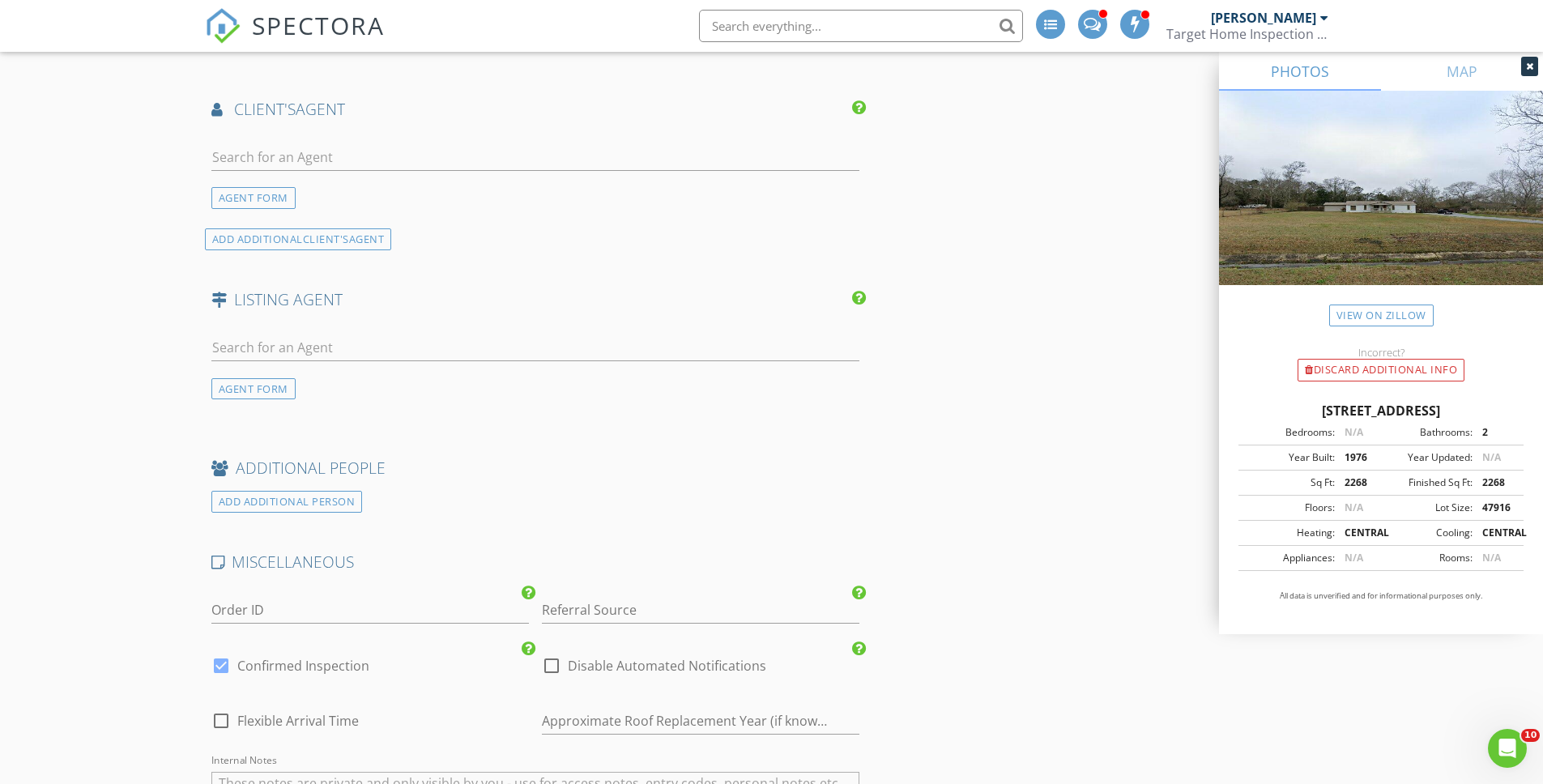
scroll to position [1887, 0]
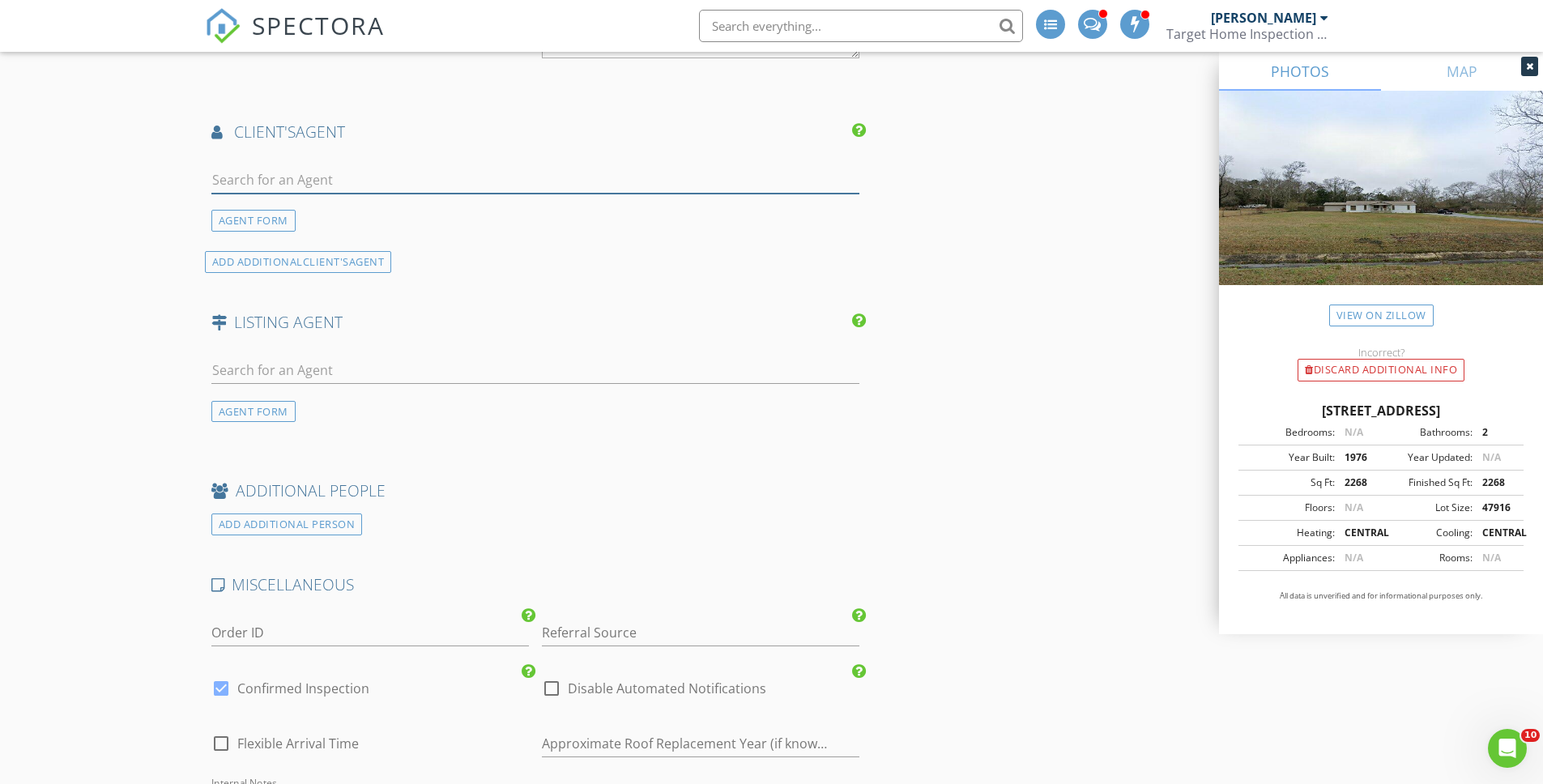
click at [342, 187] on input "text" at bounding box center [535, 180] width 648 height 27
click at [573, 258] on div "ADD ADDITIONAL client's AGENT" at bounding box center [535, 262] width 662 height 22
click at [244, 225] on div "AGENT FORM" at bounding box center [253, 220] width 84 height 22
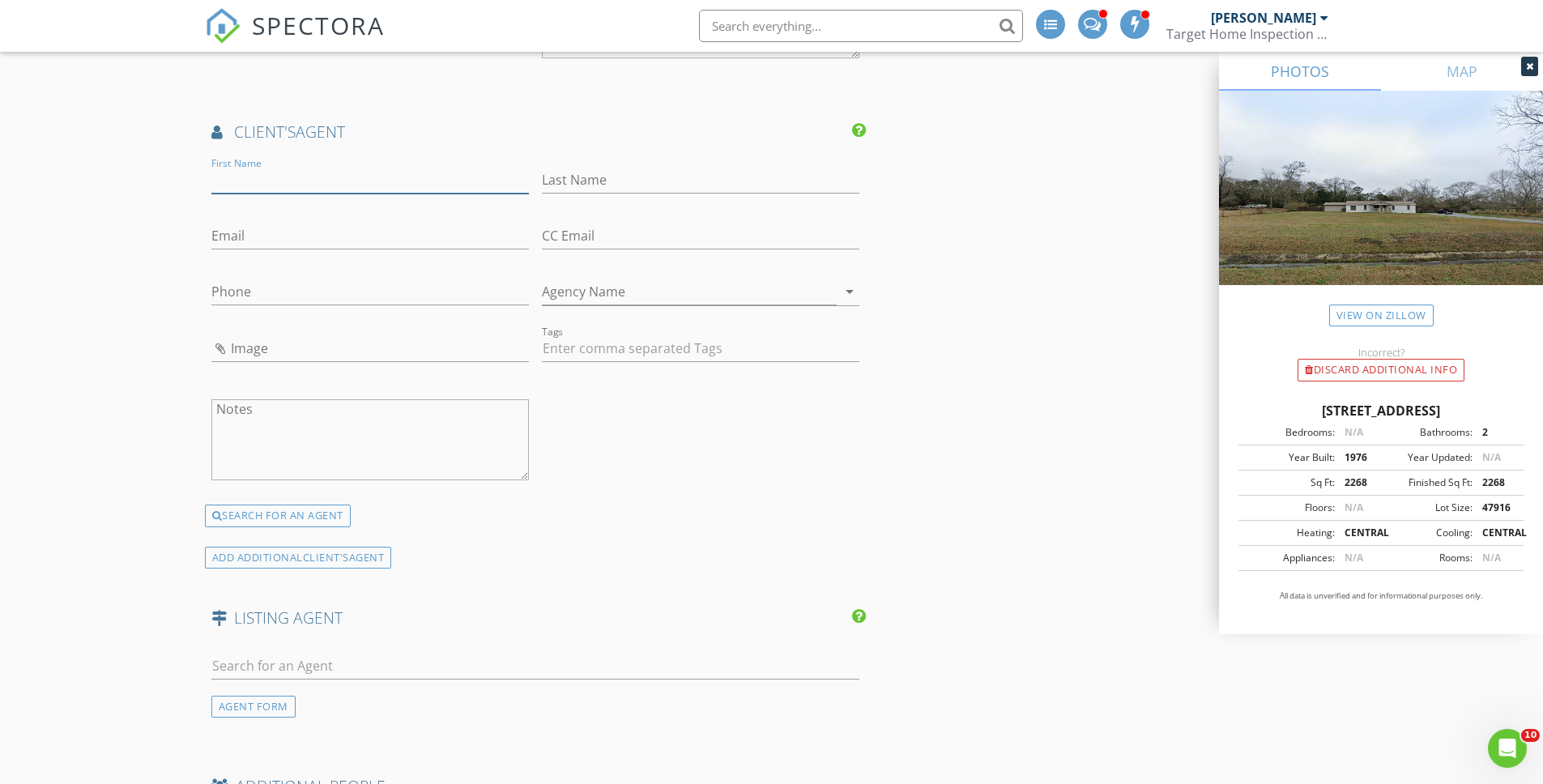
click at [288, 182] on input "First Name" at bounding box center [370, 180] width 318 height 27
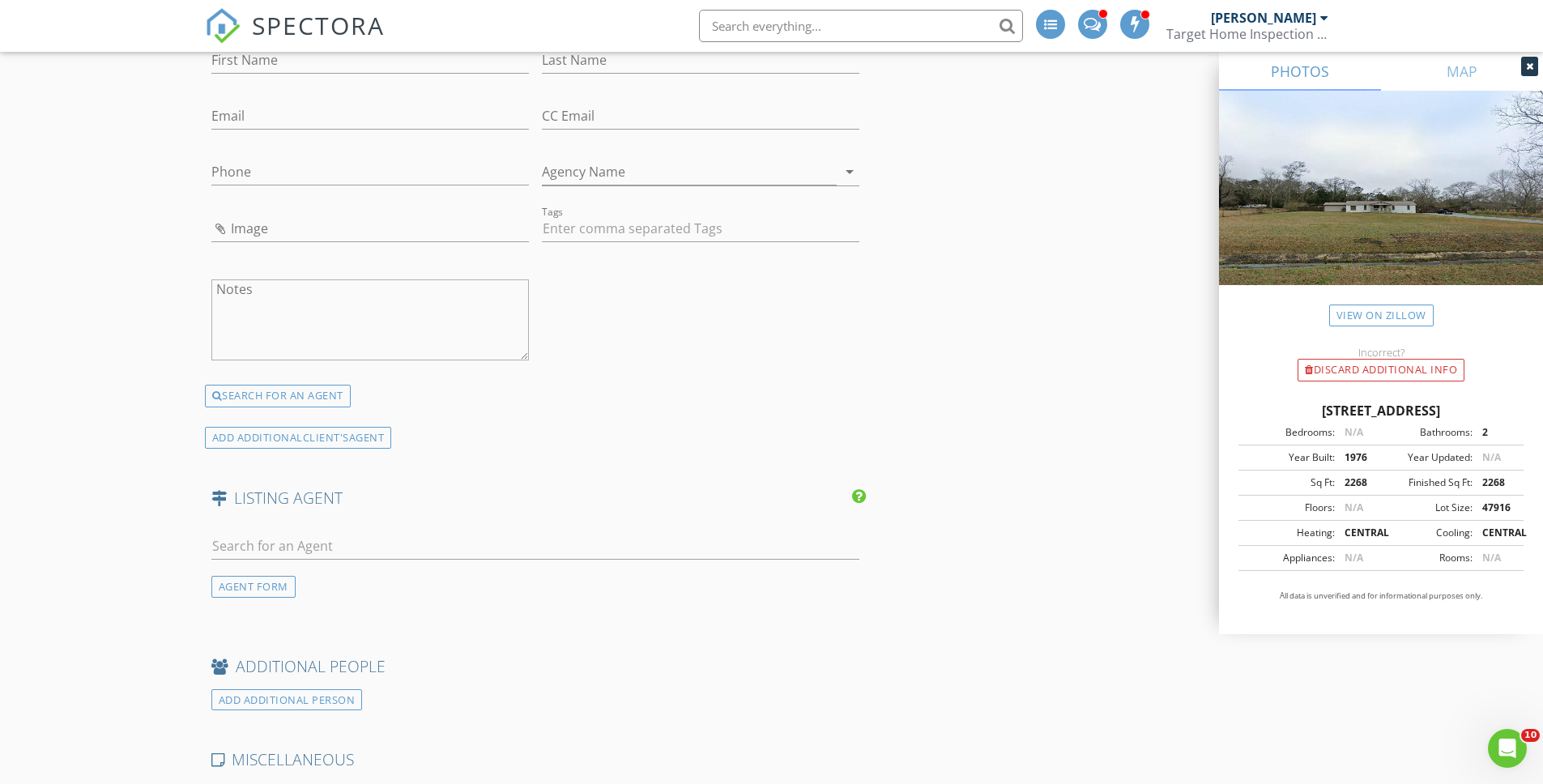
scroll to position [2036, 0]
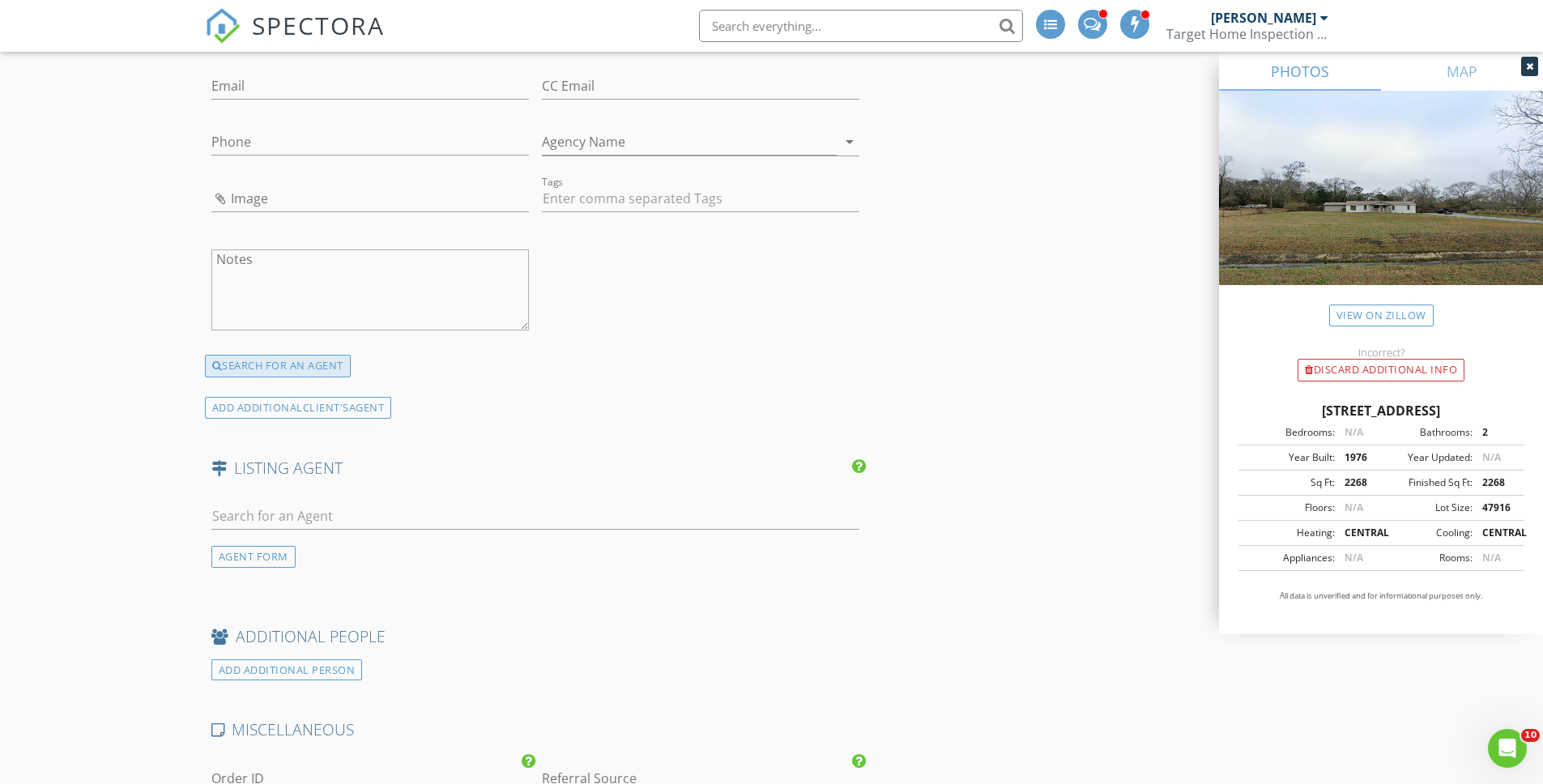
click at [279, 367] on div "SEARCH FOR AN AGENT" at bounding box center [277, 365] width 146 height 23
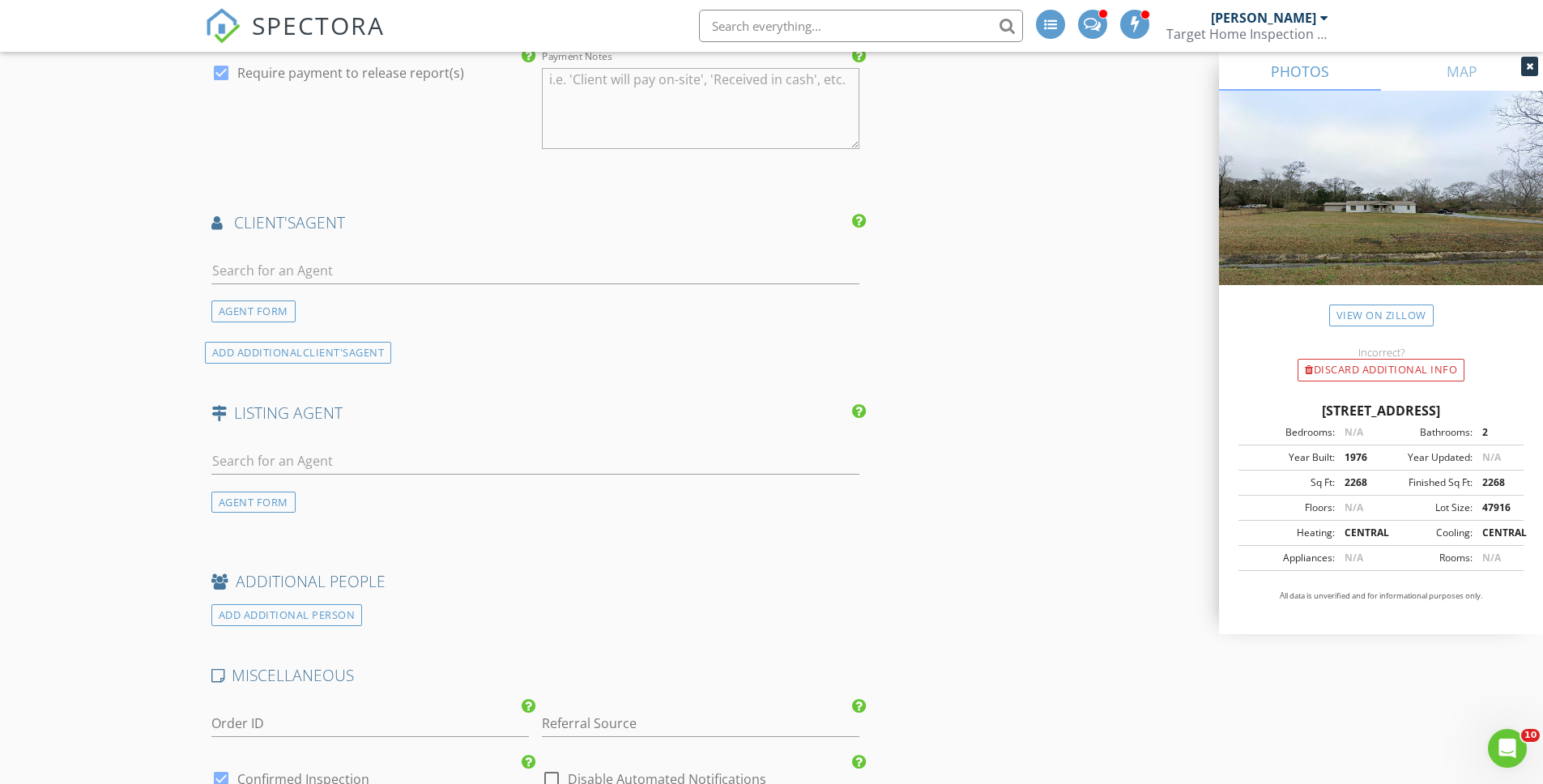
scroll to position [1794, 0]
click at [357, 268] on input "text" at bounding box center [535, 272] width 648 height 27
type input "mack foun"
click at [355, 311] on div "State Farm Insurance" at bounding box center [307, 317] width 100 height 13
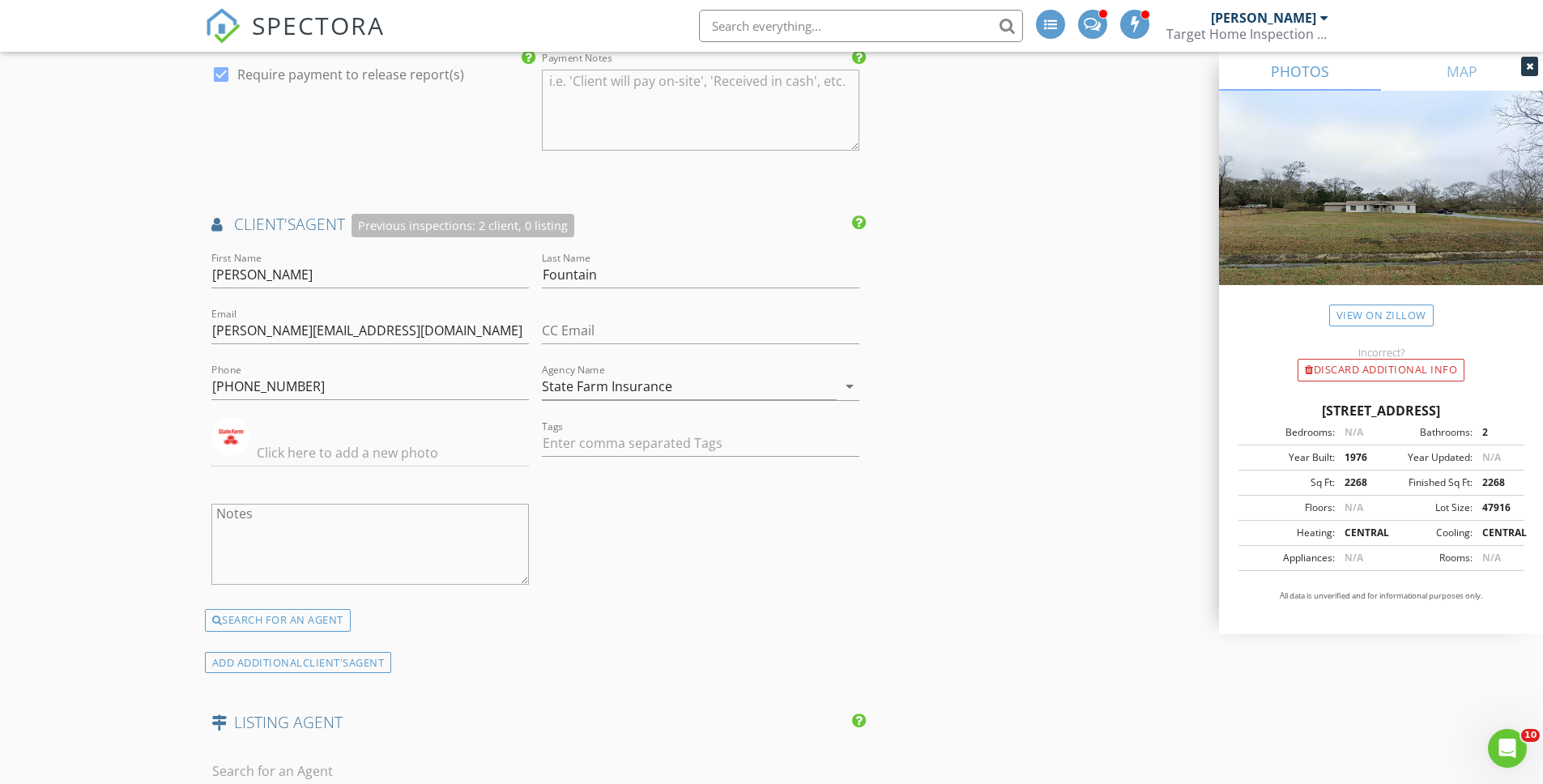
click at [988, 383] on div "INSPECTOR Eric Pevehouse Date/Time 08/28/2025 8:30 AM Location Address Search A…" at bounding box center [772, 46] width 1134 height 3203
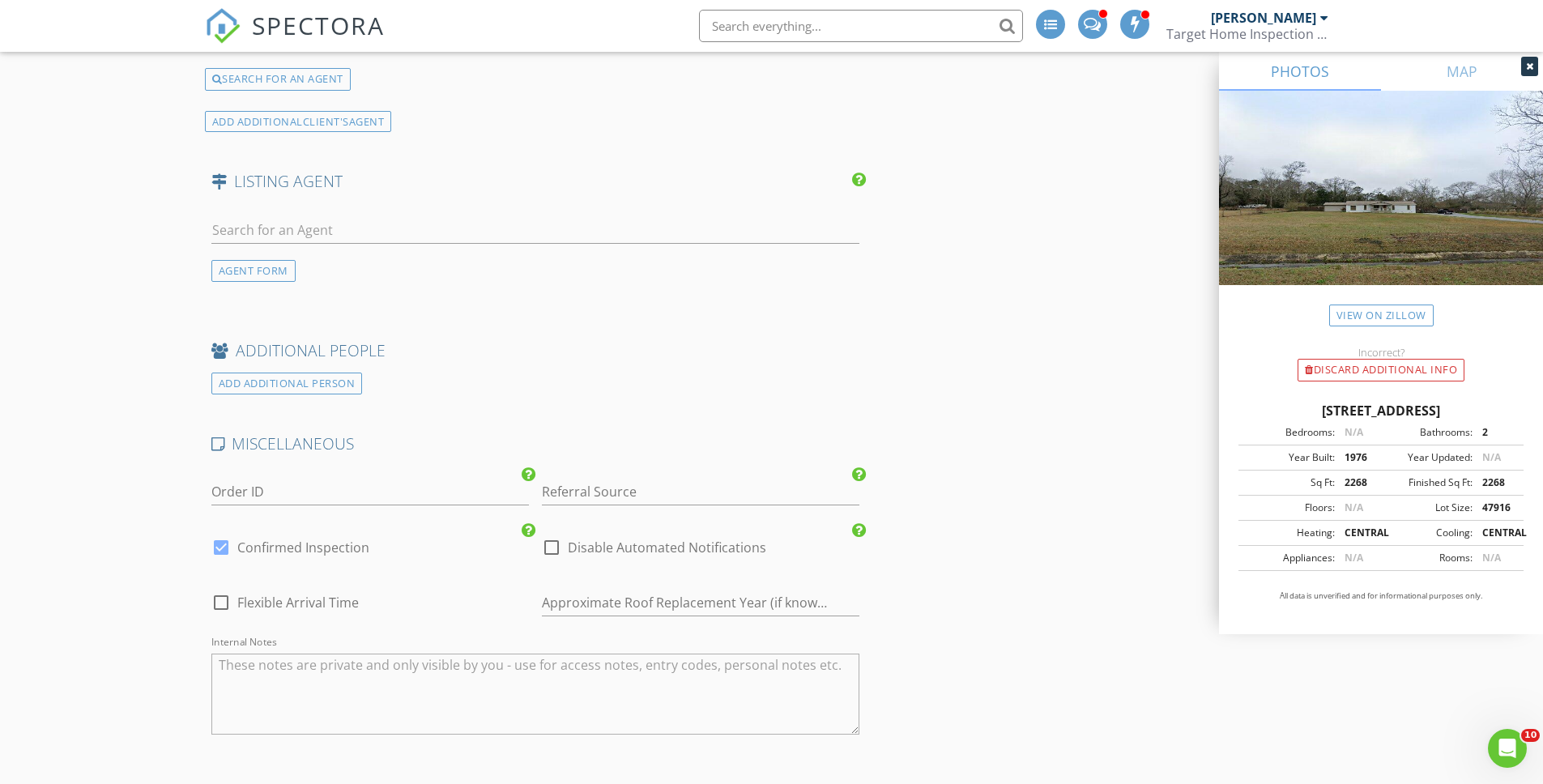
scroll to position [2336, 0]
click at [641, 601] on input "text" at bounding box center [701, 600] width 318 height 27
type input "2021"
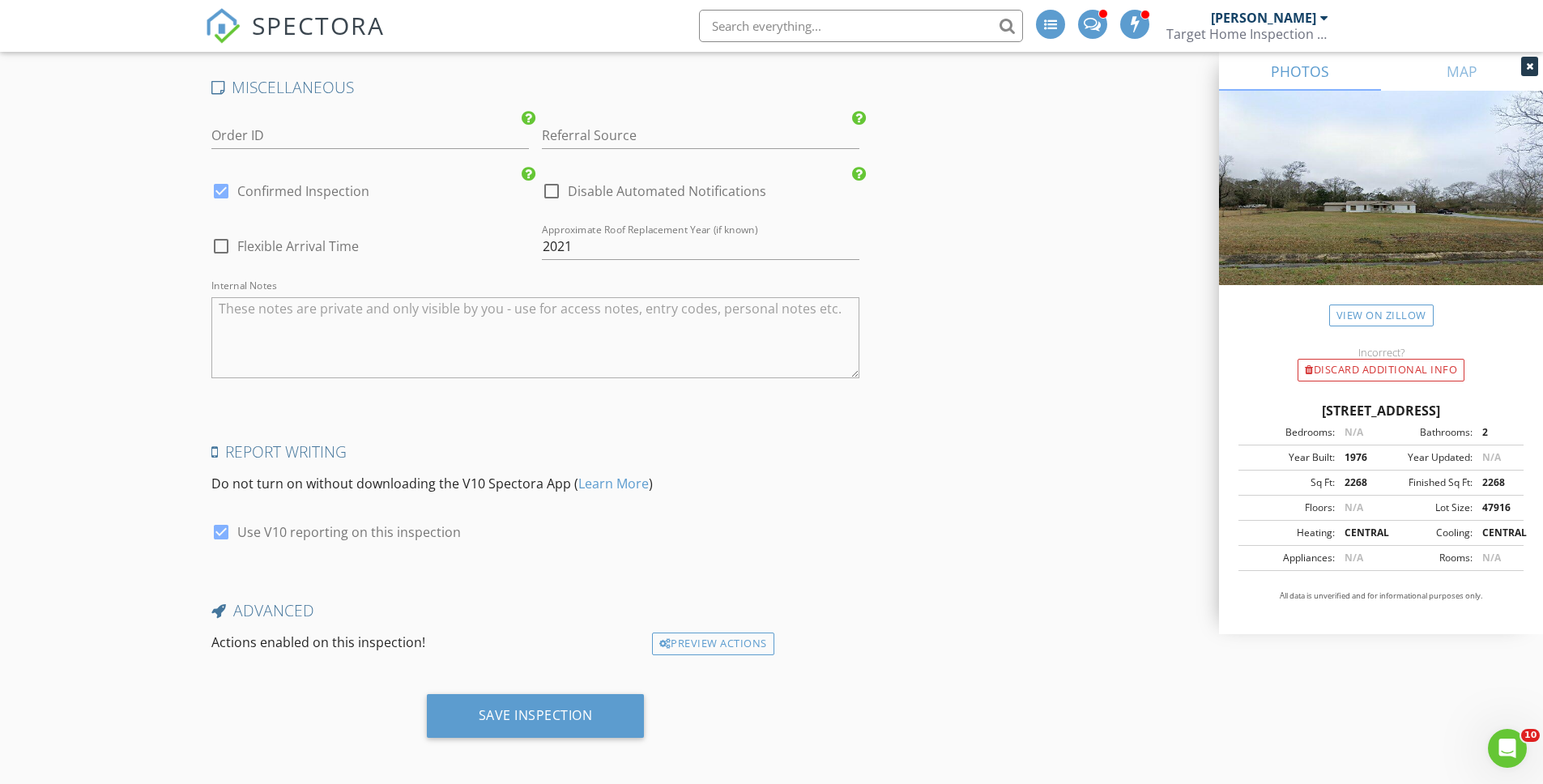
scroll to position [2696, 0]
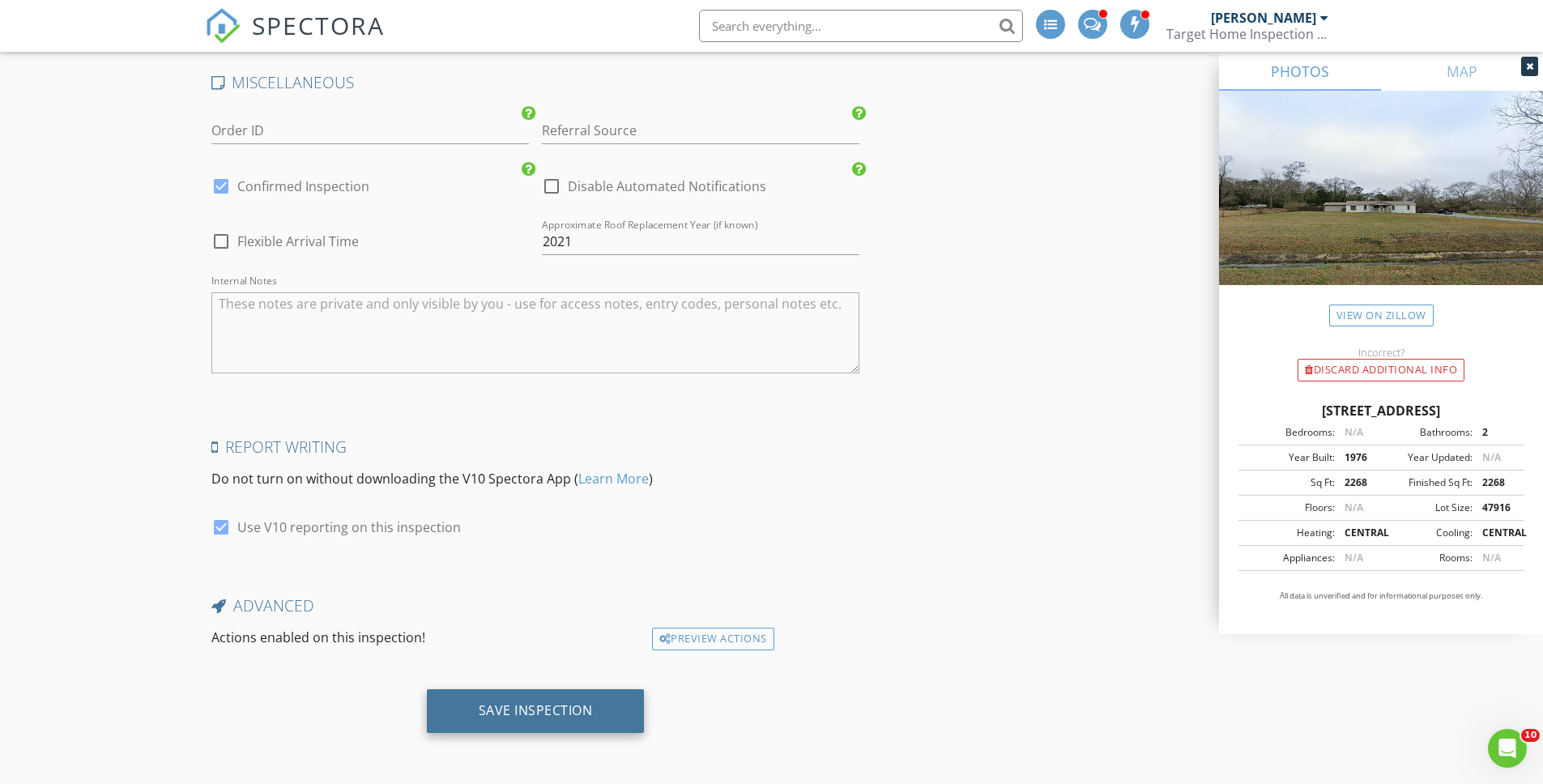
click at [492, 712] on div "Save Inspection" at bounding box center [535, 710] width 114 height 16
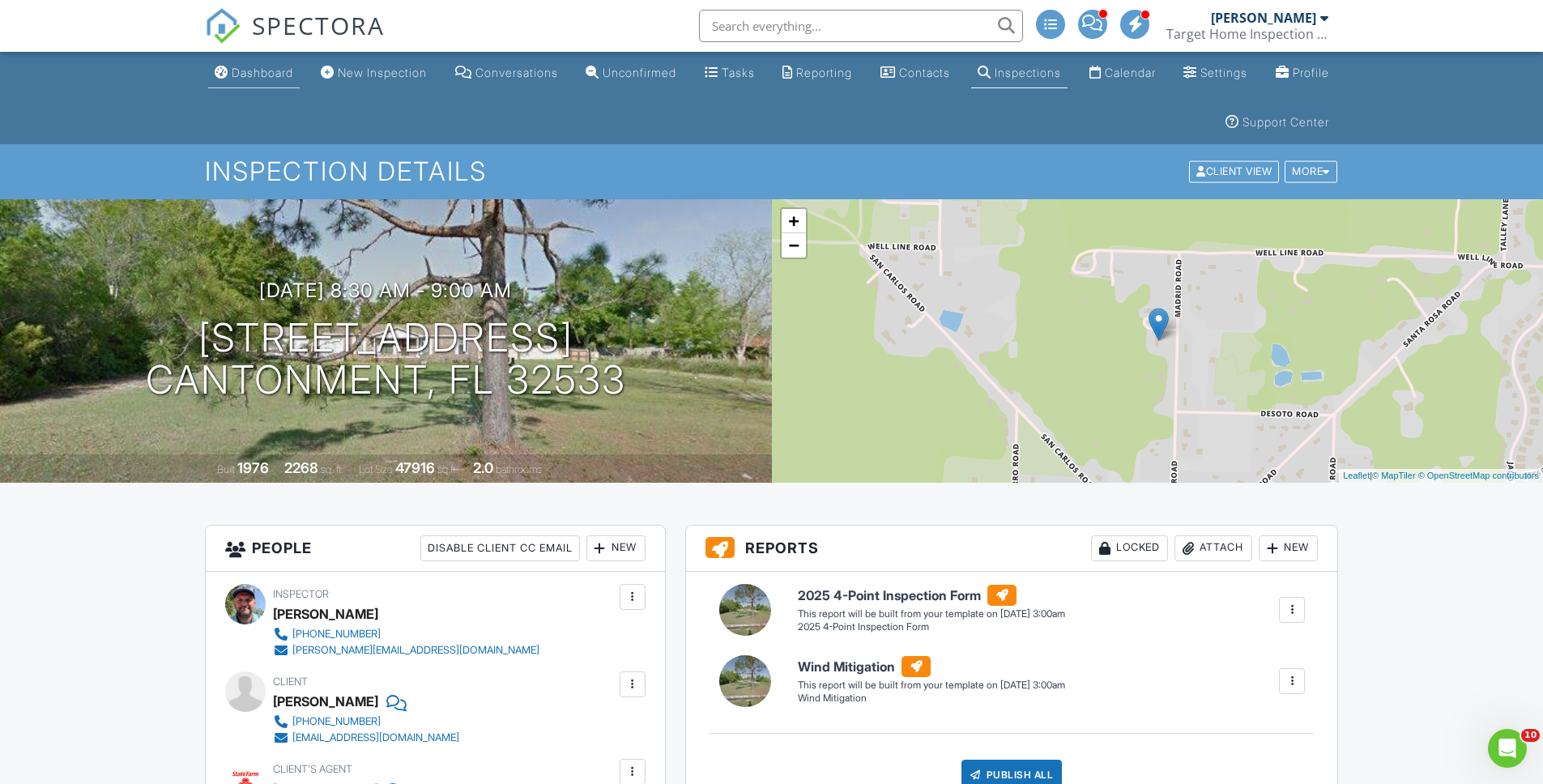
click at [266, 78] on div "Dashboard" at bounding box center [262, 72] width 62 height 14
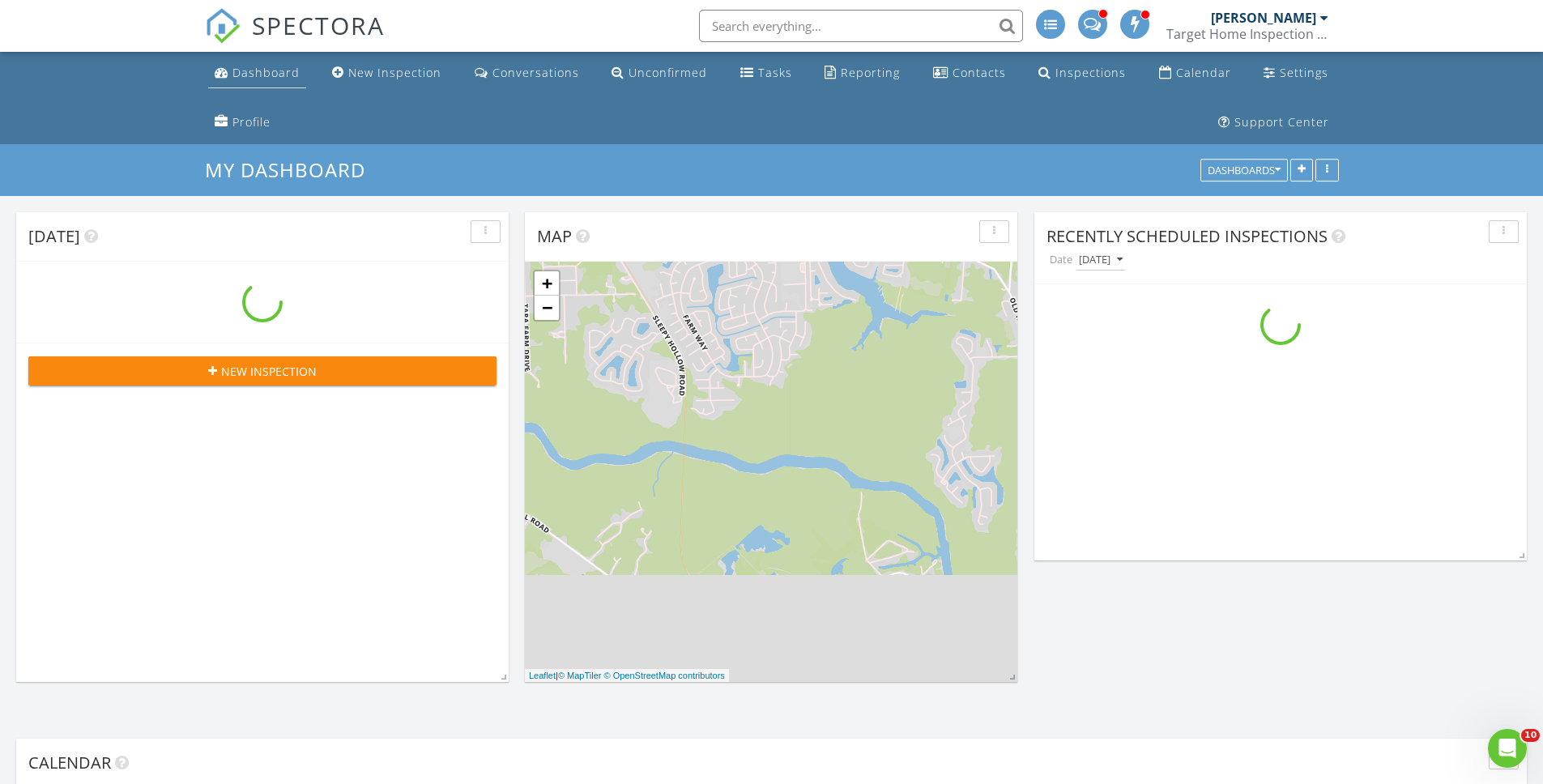
scroll to position [2470, 1568]
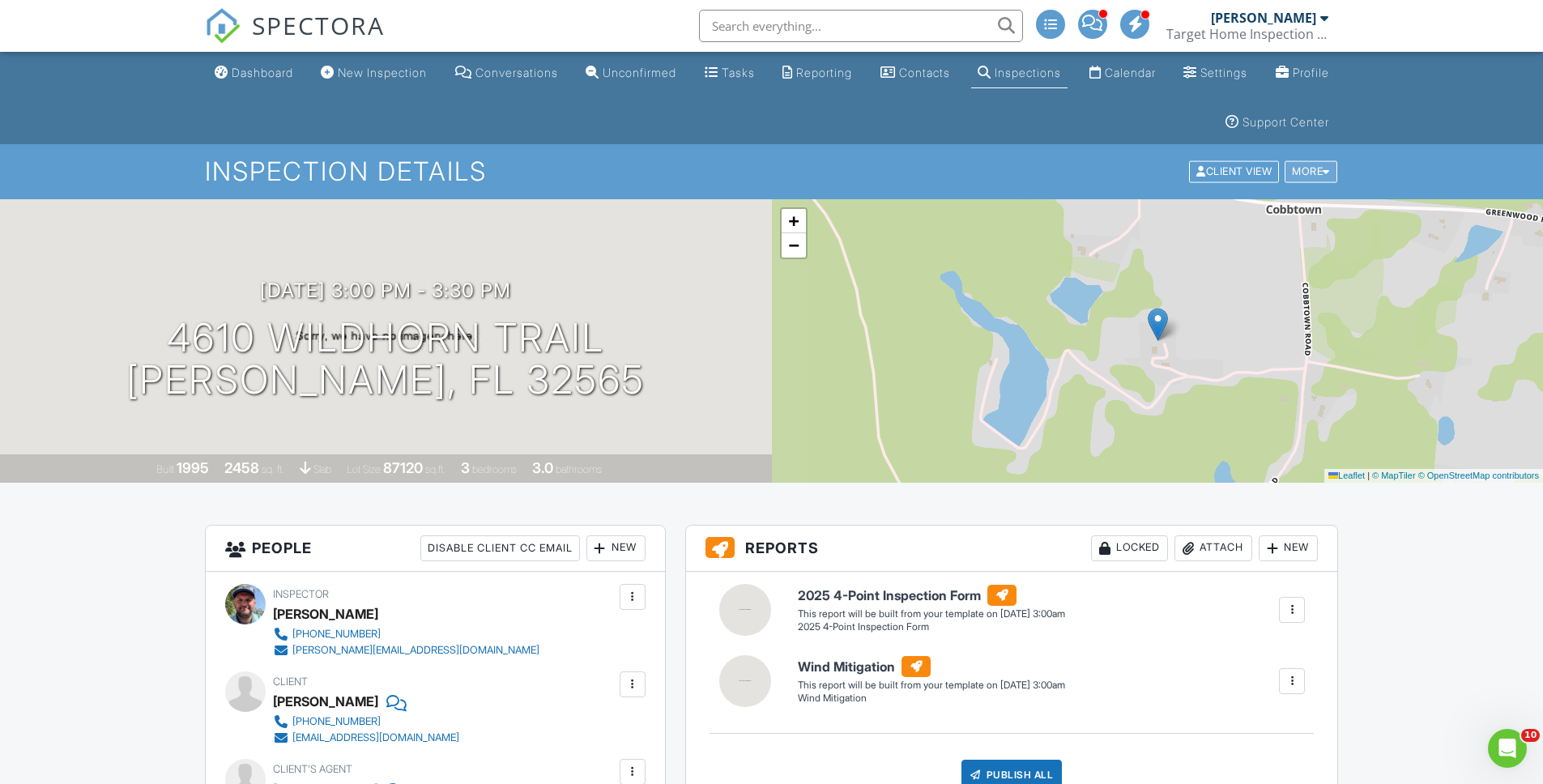
click at [1318, 168] on div "More" at bounding box center [1311, 172] width 53 height 22
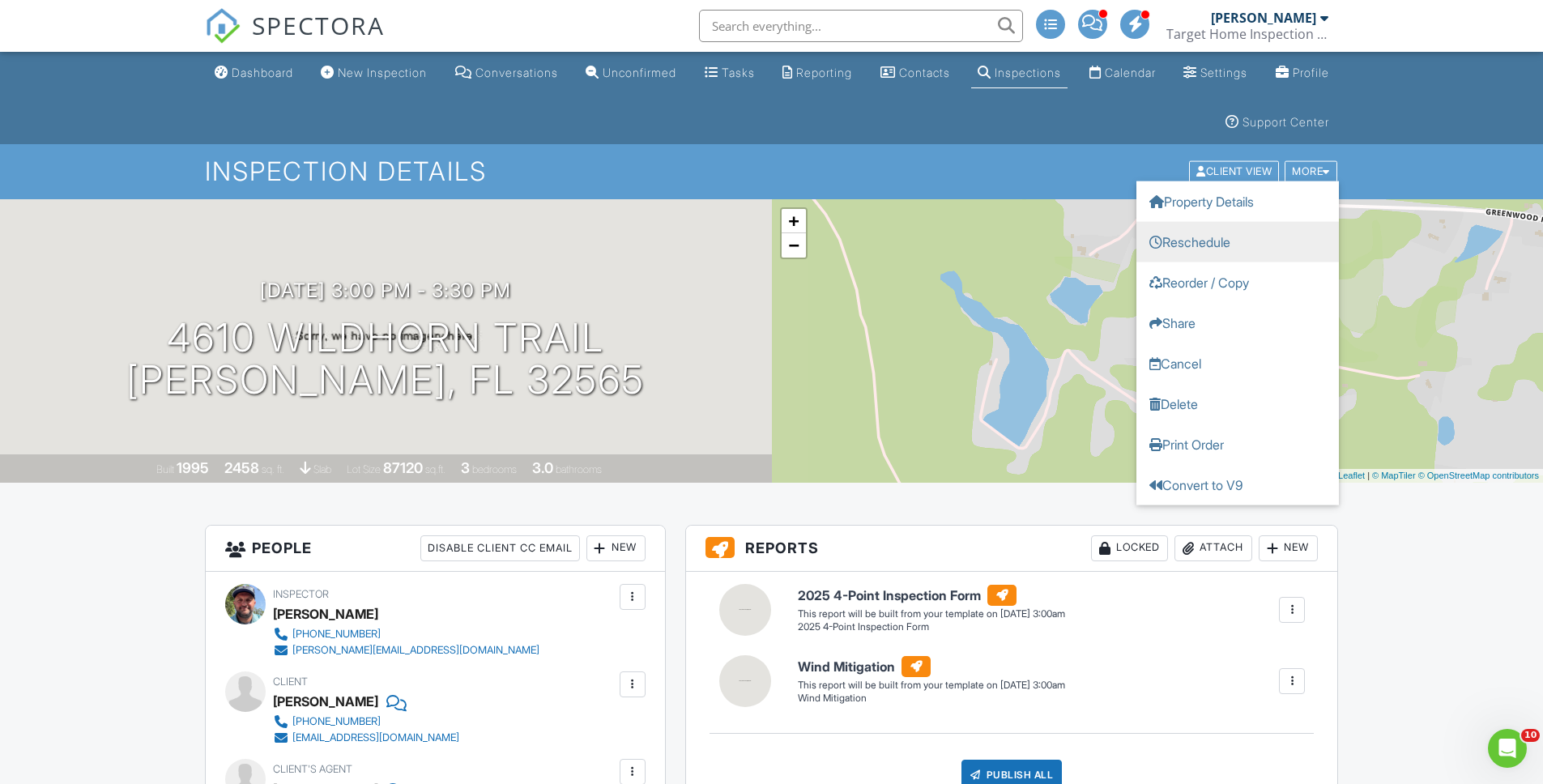
click at [1213, 243] on link "Reschedule" at bounding box center [1238, 242] width 203 height 41
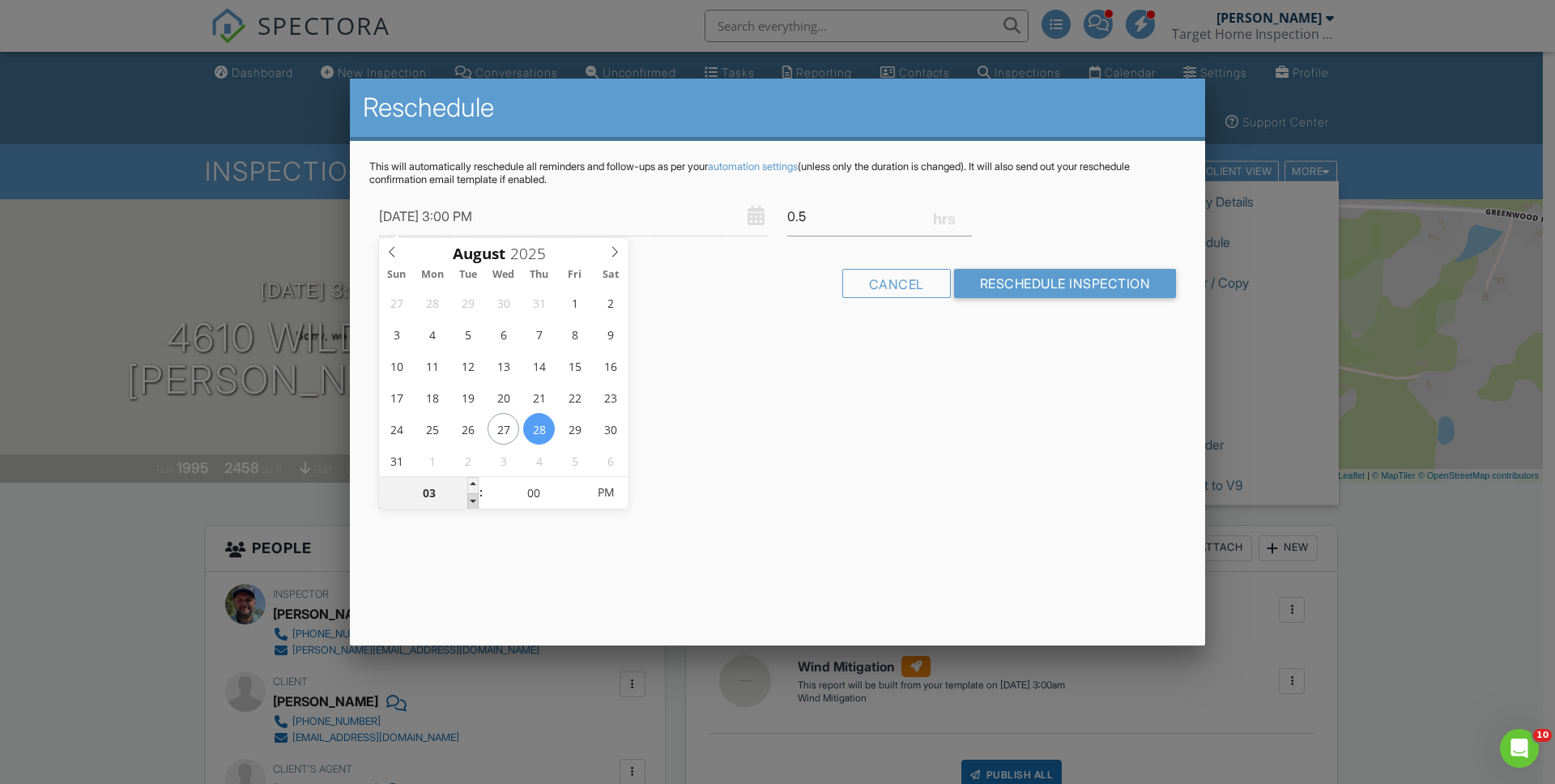
type input "[DATE] 2:00 PM"
type input "02"
click at [472, 499] on span at bounding box center [473, 501] width 11 height 16
type input "[DATE] 1:00 PM"
type input "01"
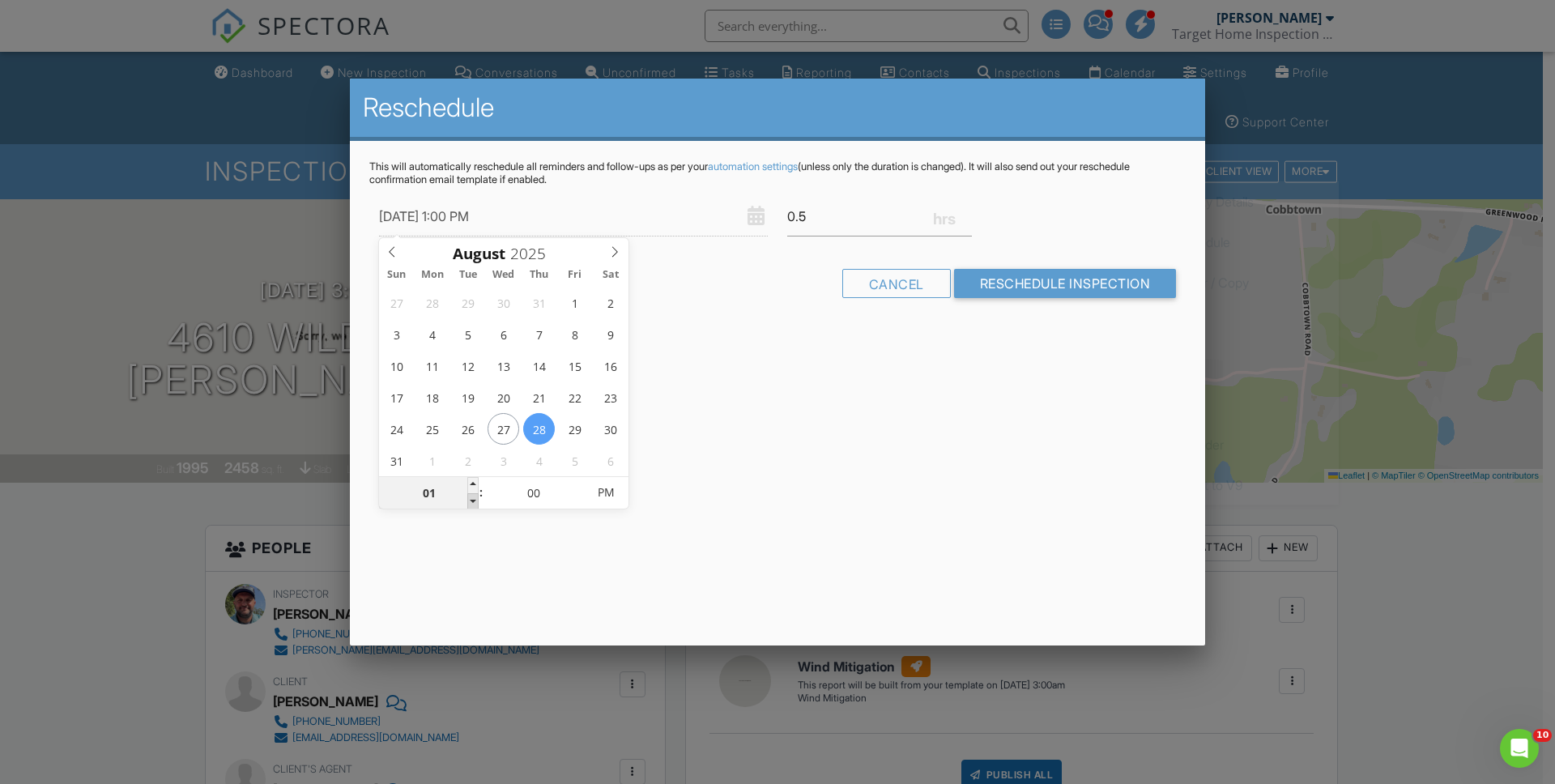
click at [472, 499] on span at bounding box center [473, 501] width 11 height 16
type input "08/28/2025 12:00 PM"
type input "12"
click at [472, 499] on span at bounding box center [473, 501] width 11 height 16
type input "08/28/2025 12:05 PM"
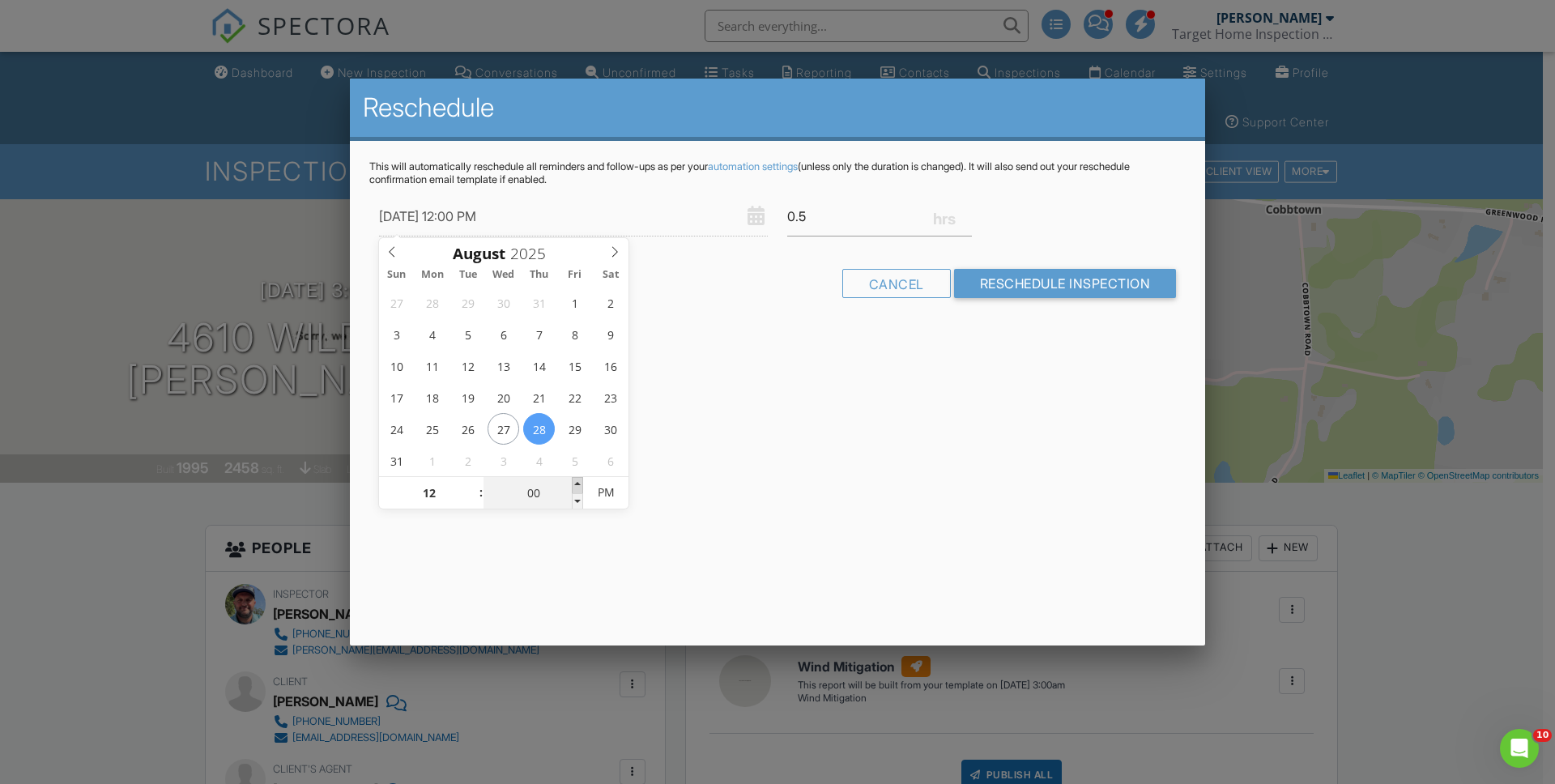
type input "05"
click at [579, 480] on span at bounding box center [577, 485] width 11 height 16
type input "08/28/2025 12:10 PM"
type input "10"
click at [579, 480] on span at bounding box center [577, 485] width 11 height 16
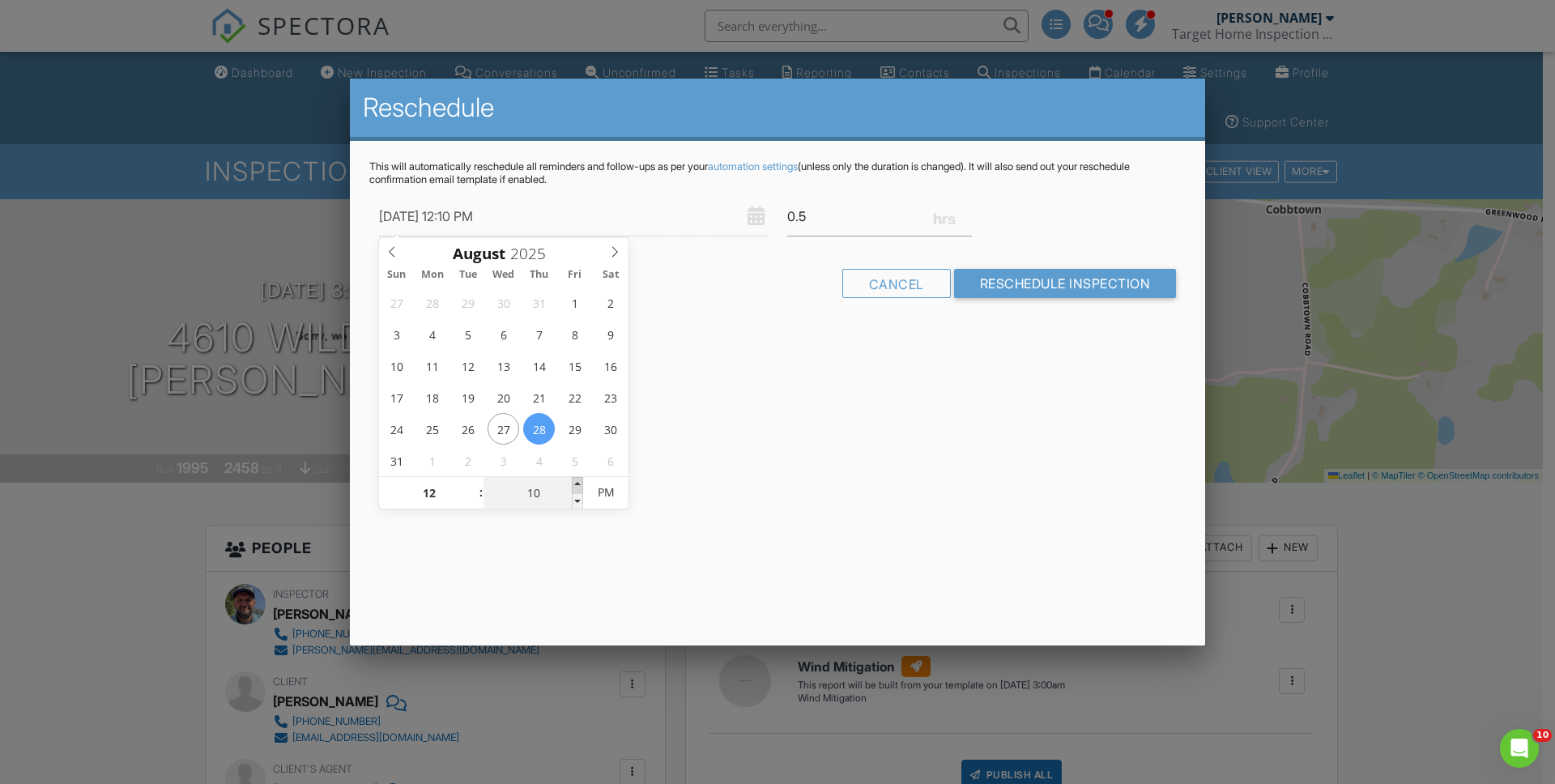
type input "08/28/2025 12:15 PM"
type input "15"
click at [578, 481] on span at bounding box center [577, 485] width 11 height 16
type input "08/28/2025 12:20 PM"
type input "20"
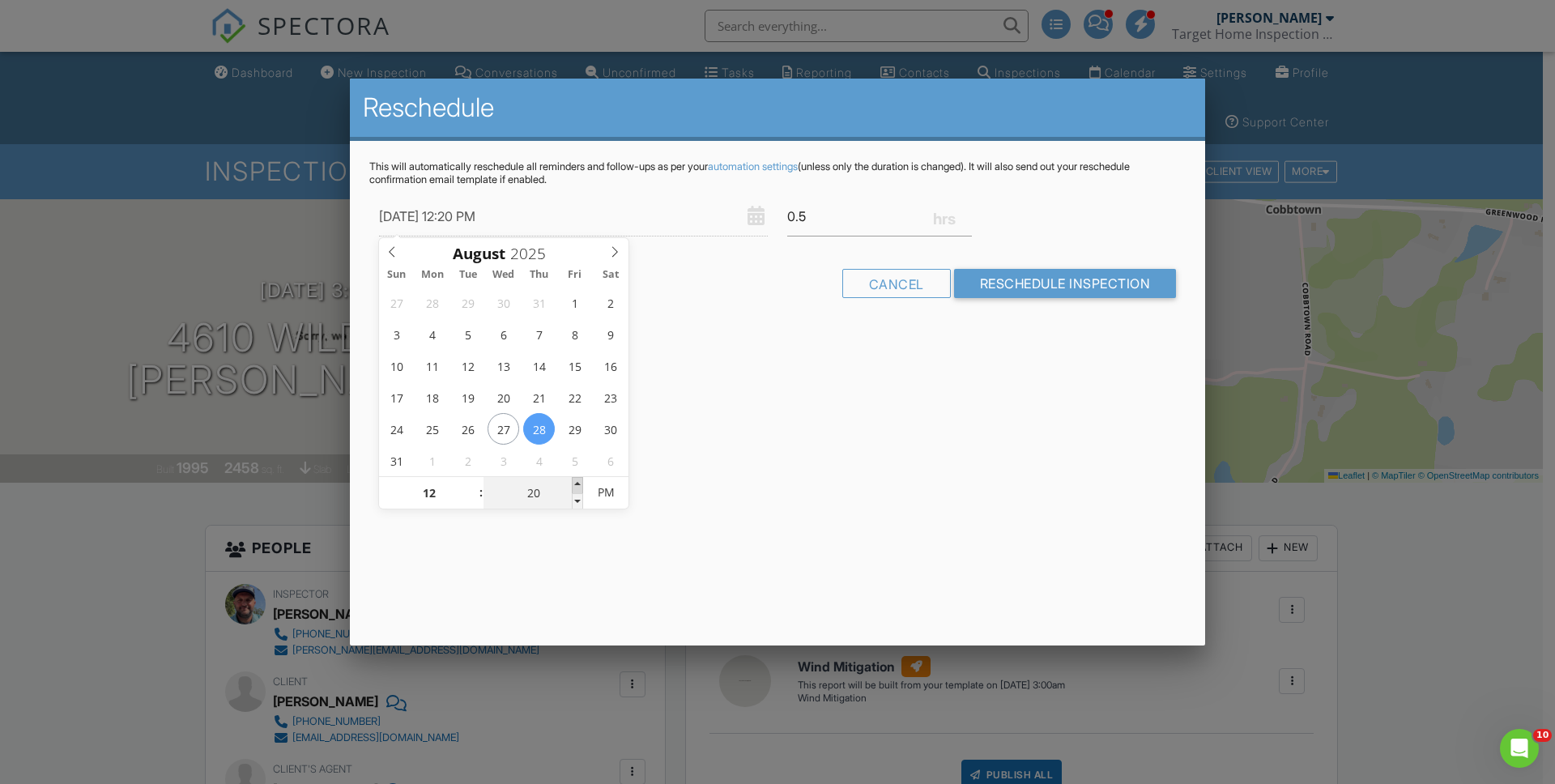
click at [578, 481] on span at bounding box center [577, 485] width 11 height 16
type input "08/28/2025 12:25 PM"
type input "25"
click at [578, 481] on span at bounding box center [577, 485] width 11 height 16
type input "08/28/2025 12:30 PM"
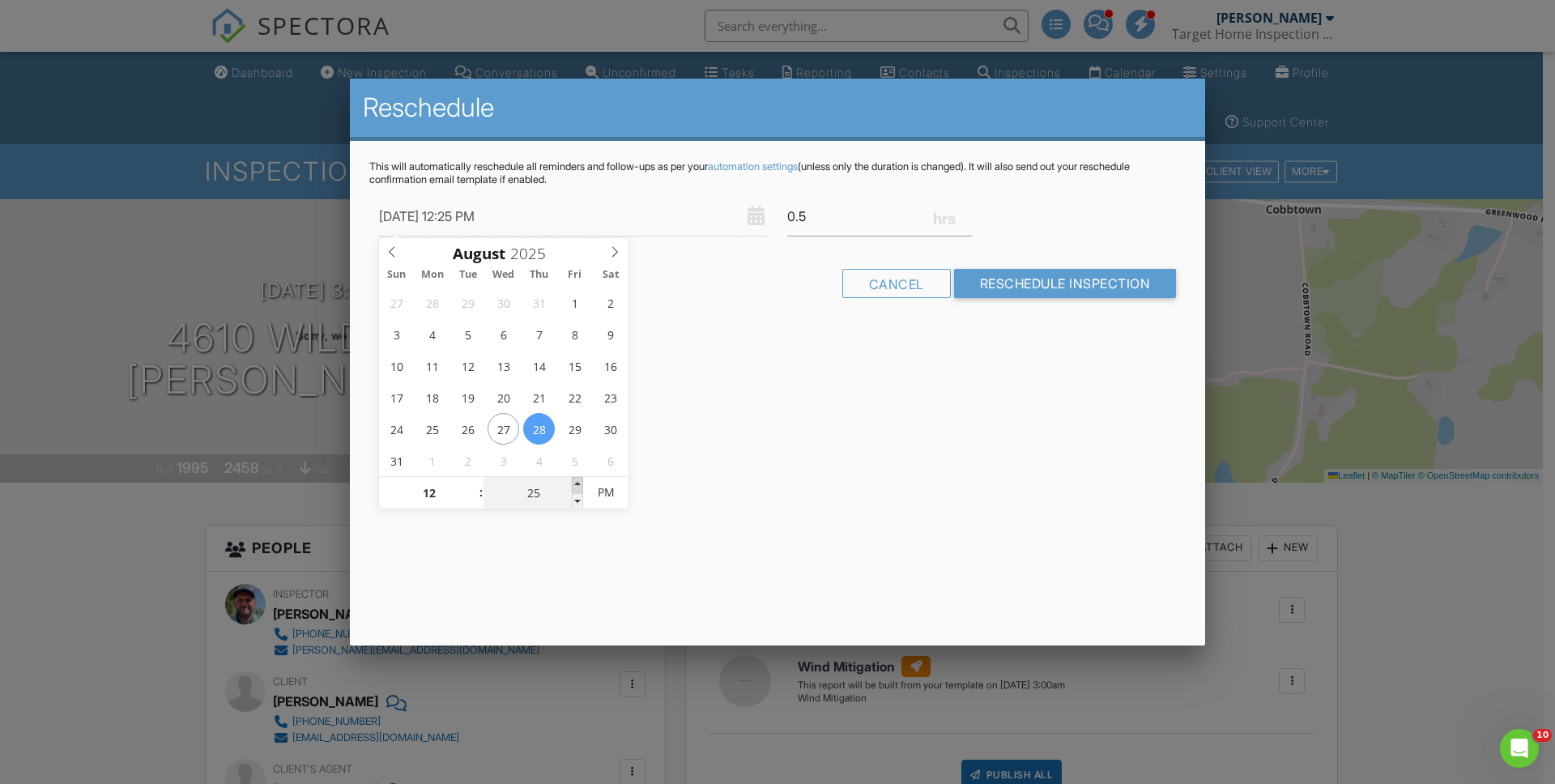
type input "30"
click at [578, 481] on span at bounding box center [577, 485] width 11 height 16
click at [750, 481] on div "Reschedule This will automatically reschedule all reminders and follow-ups as p…" at bounding box center [778, 361] width 856 height 567
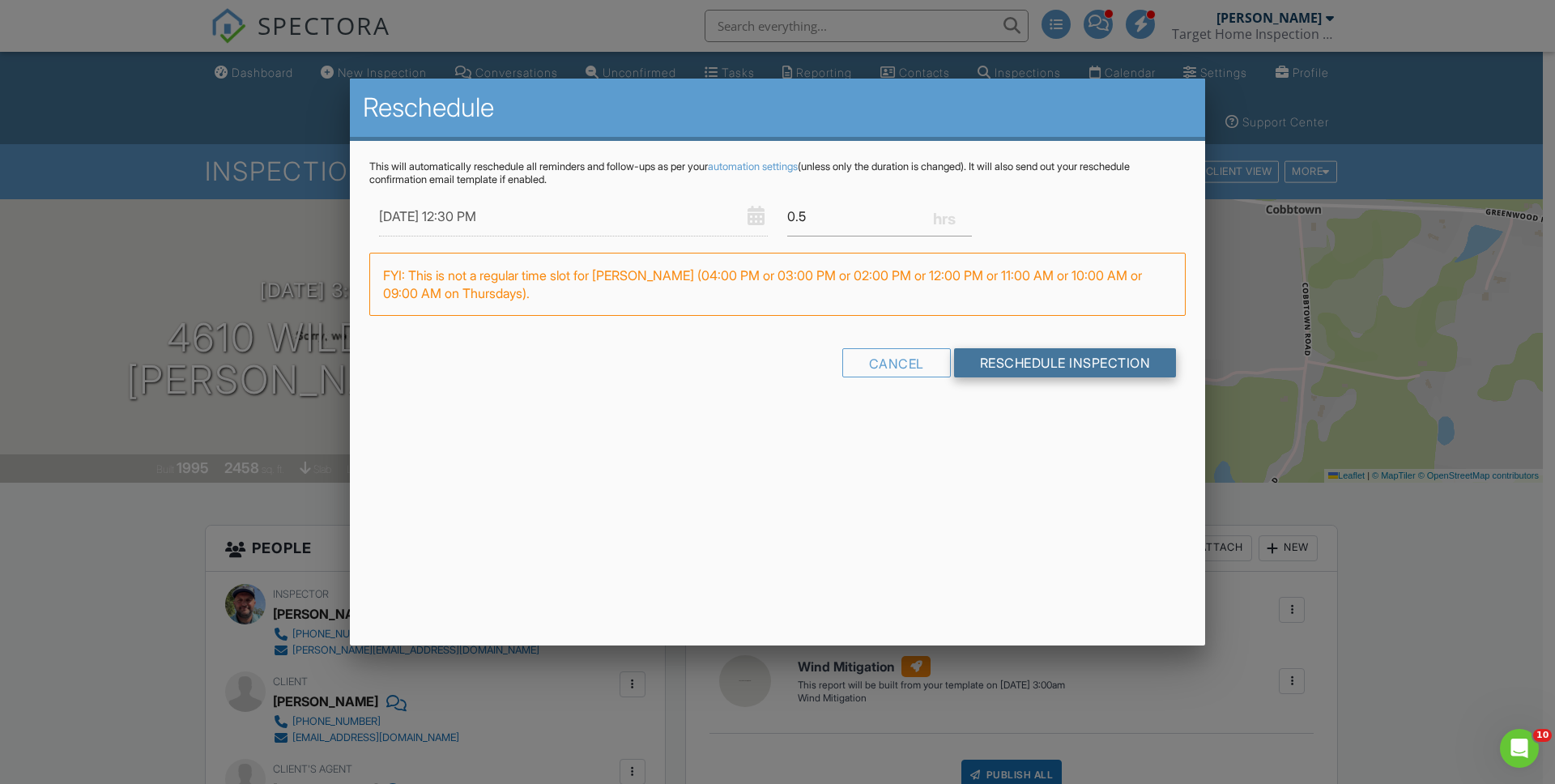
click at [1069, 365] on input "Reschedule Inspection" at bounding box center [1065, 362] width 222 height 29
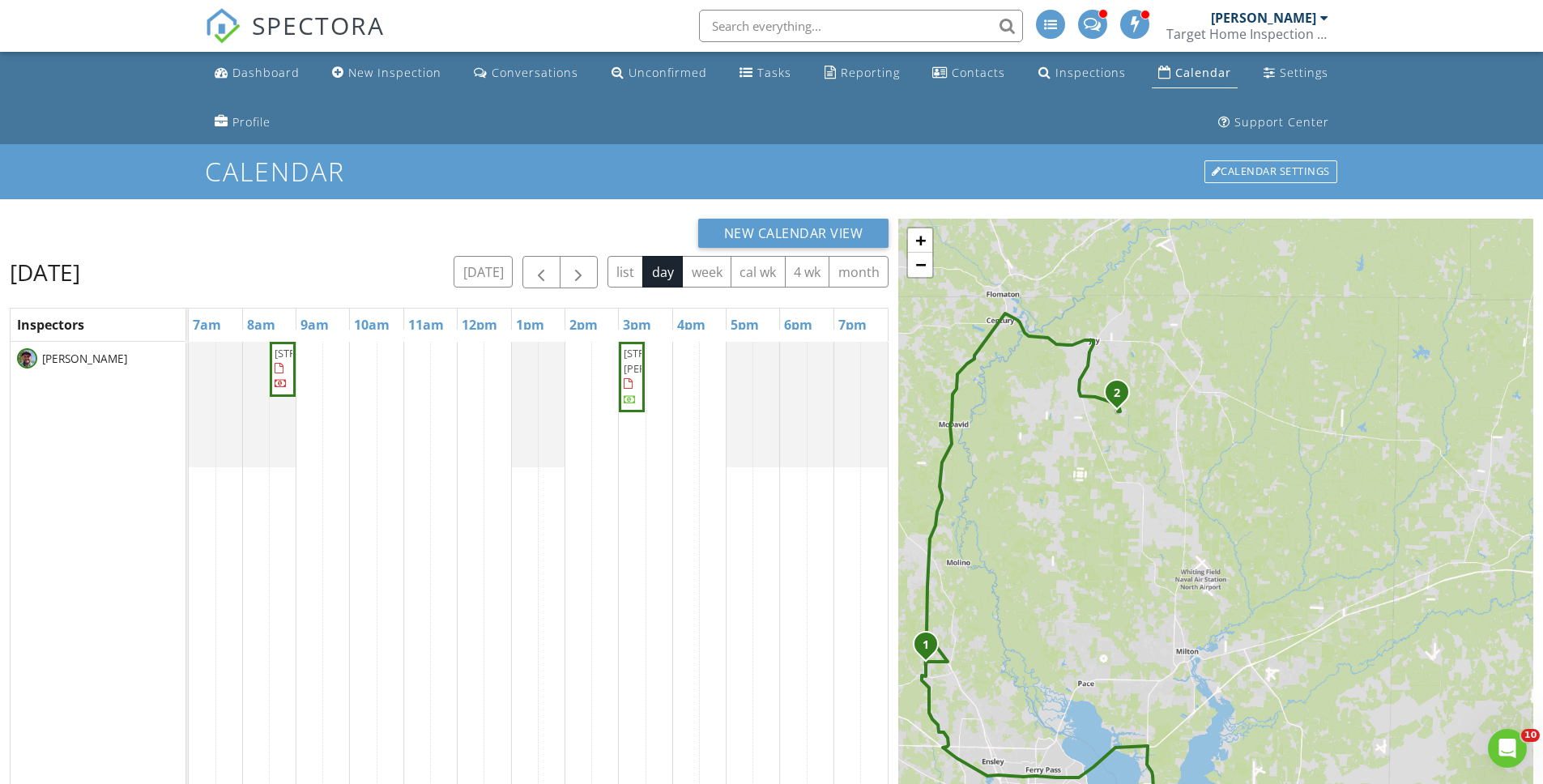
click at [491, 354] on div "[STREET_ADDRESS] [STREET_ADDRESS][PERSON_NAME]" at bounding box center [538, 690] width 699 height 697
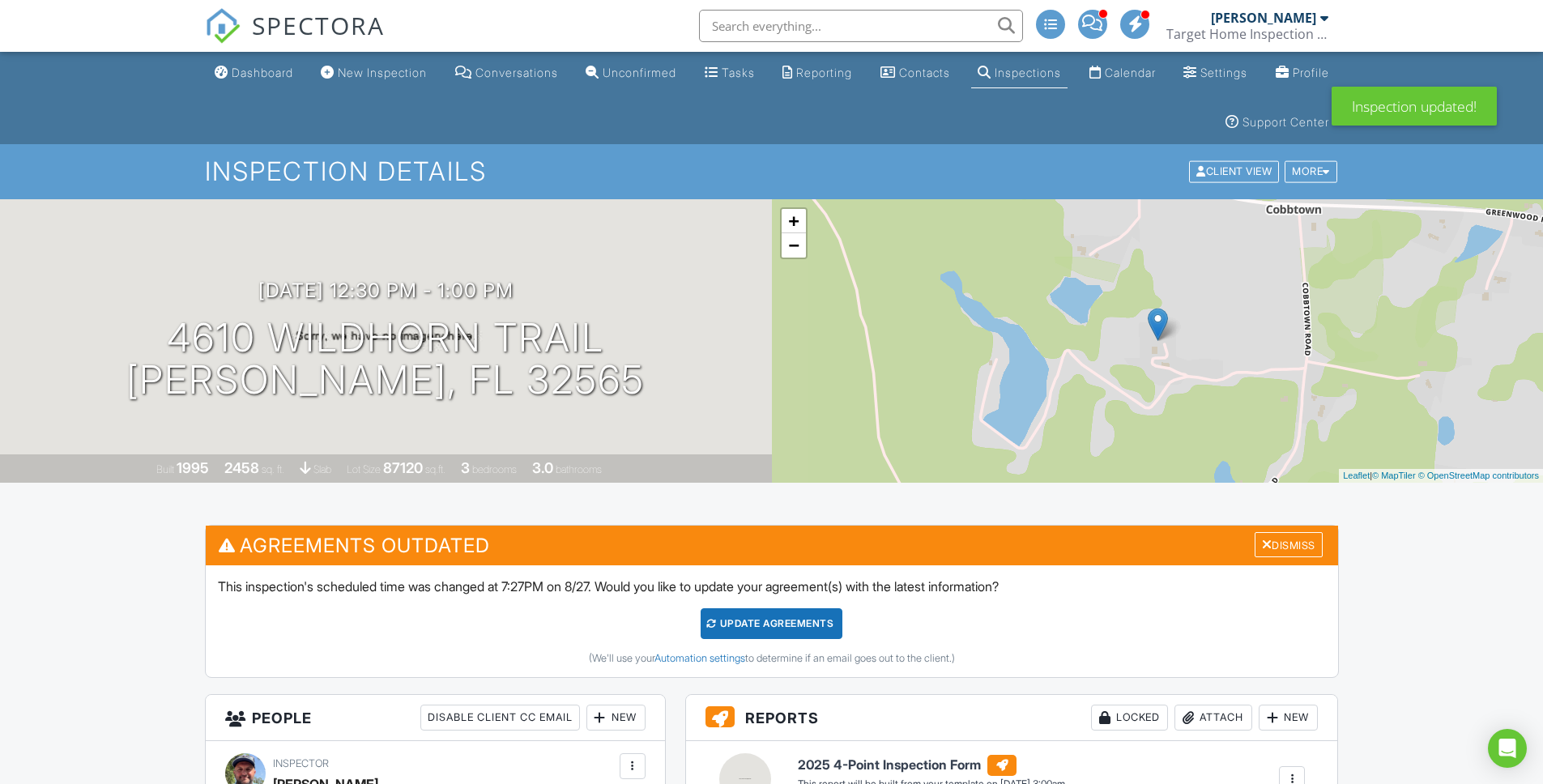
click at [747, 627] on div "Update Agreements" at bounding box center [772, 623] width 142 height 31
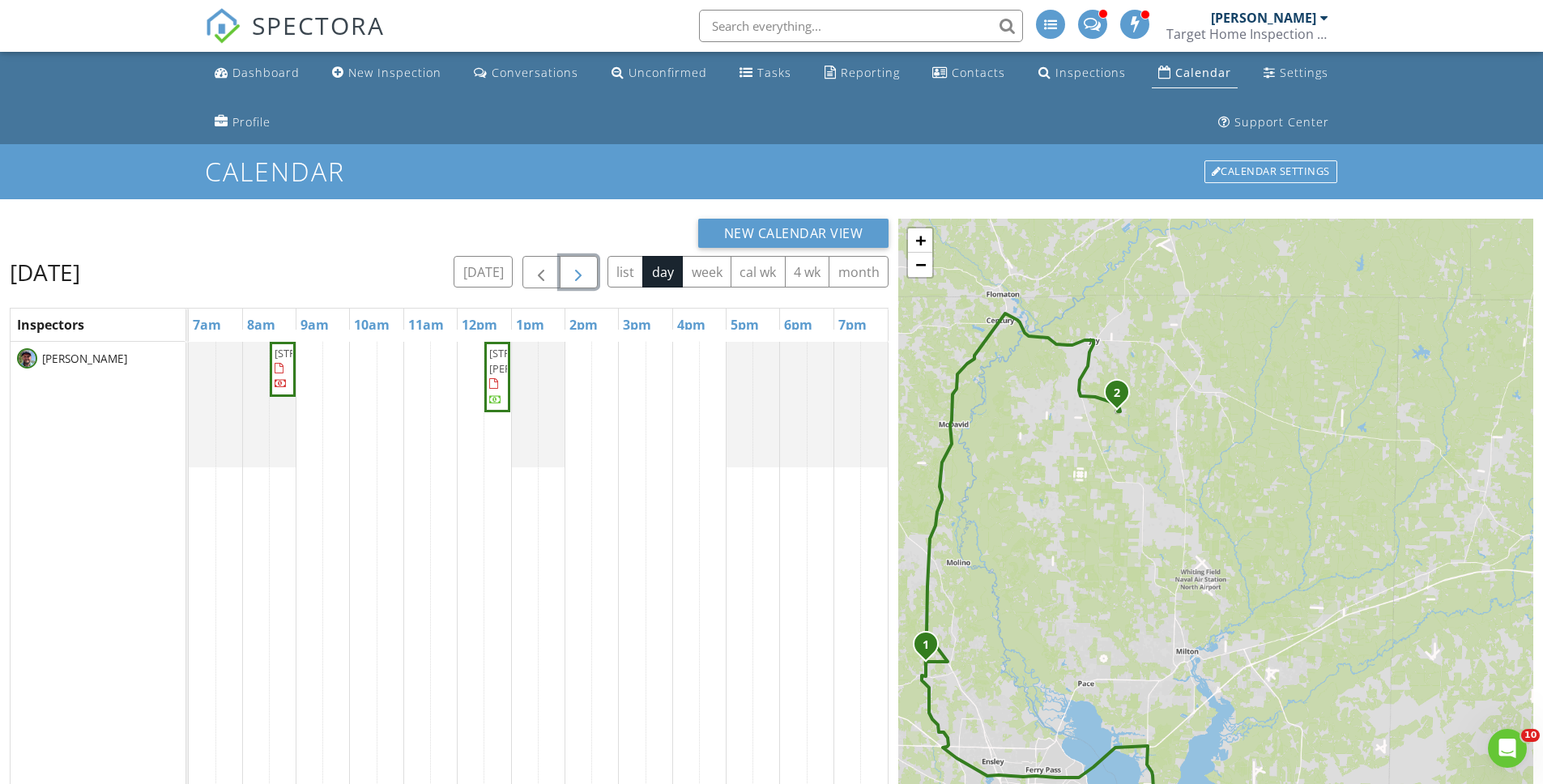
click at [582, 276] on span "button" at bounding box center [579, 273] width 20 height 20
